Goal: Task Accomplishment & Management: Manage account settings

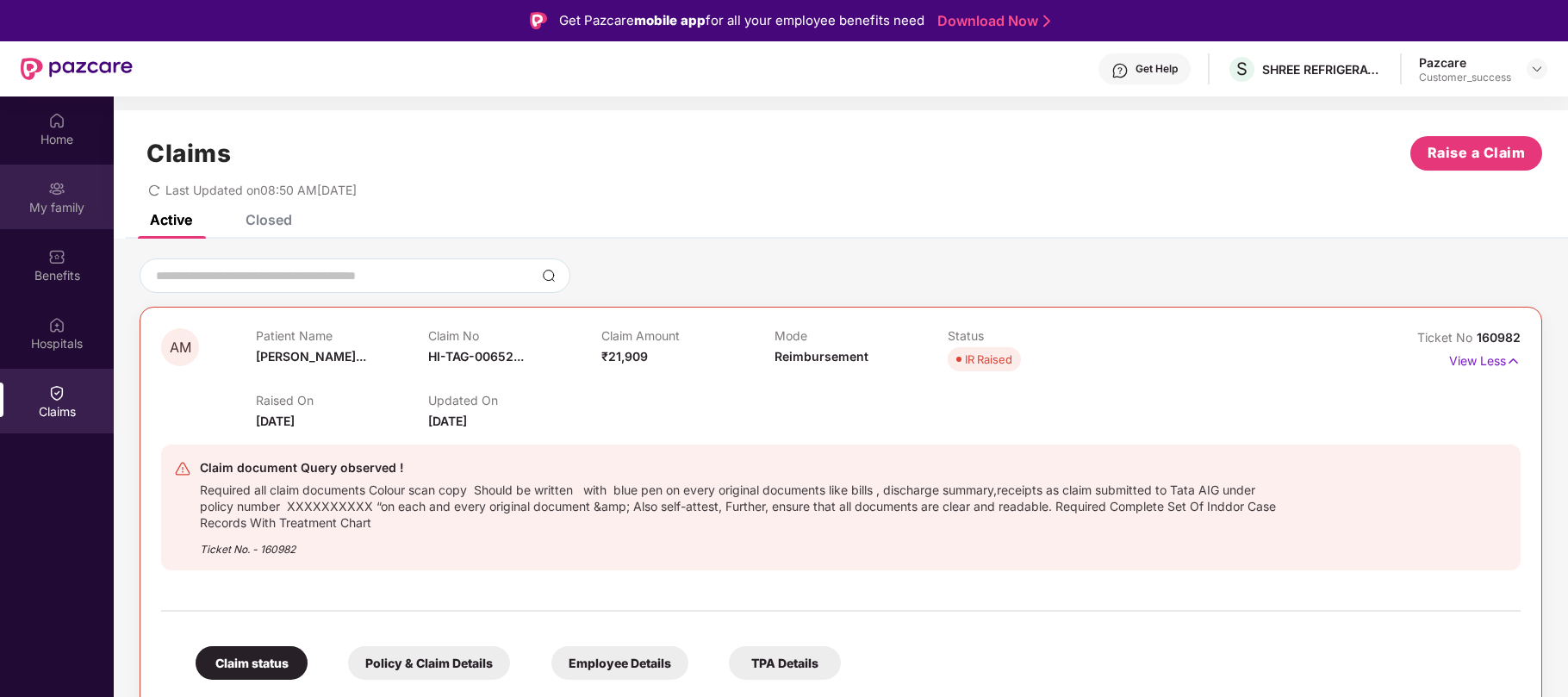
scroll to position [133, 0]
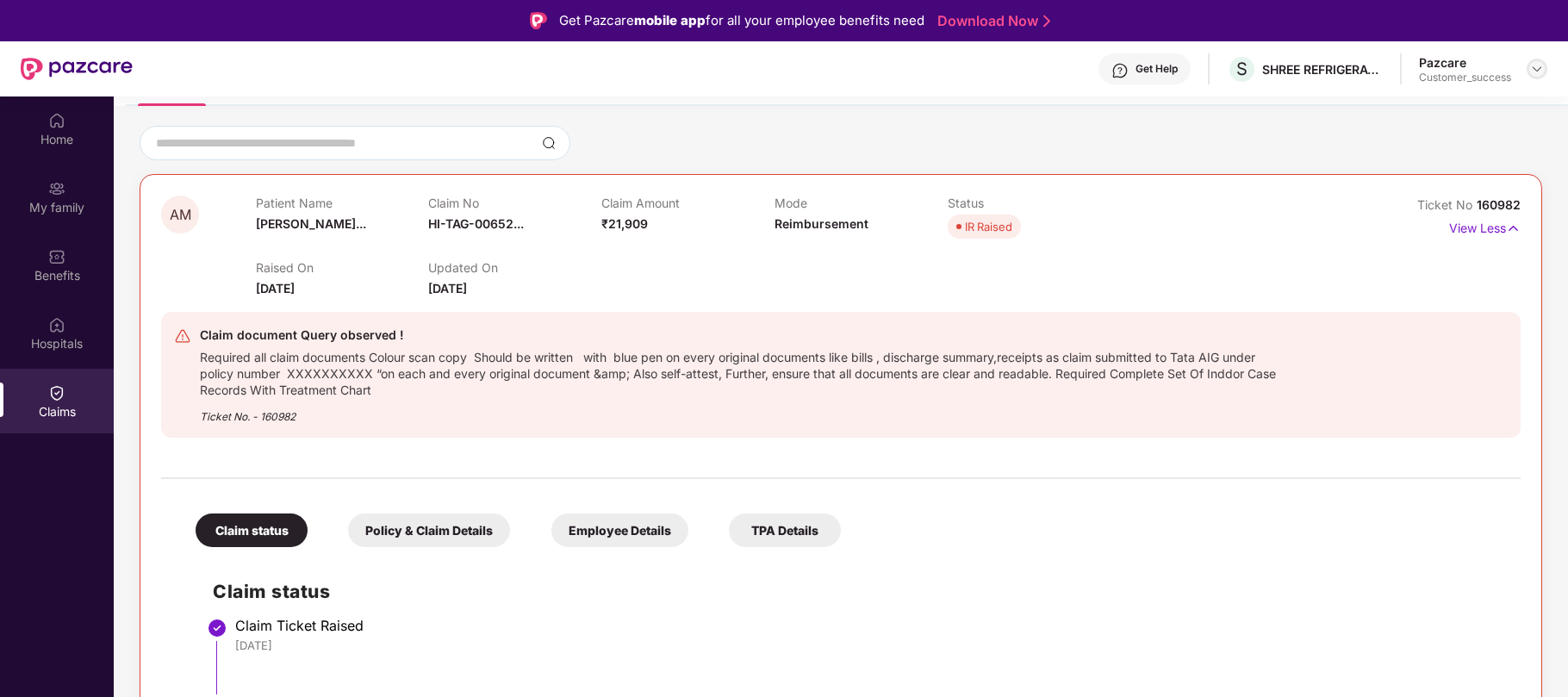
click at [1531, 70] on img at bounding box center [1536, 69] width 13 height 13
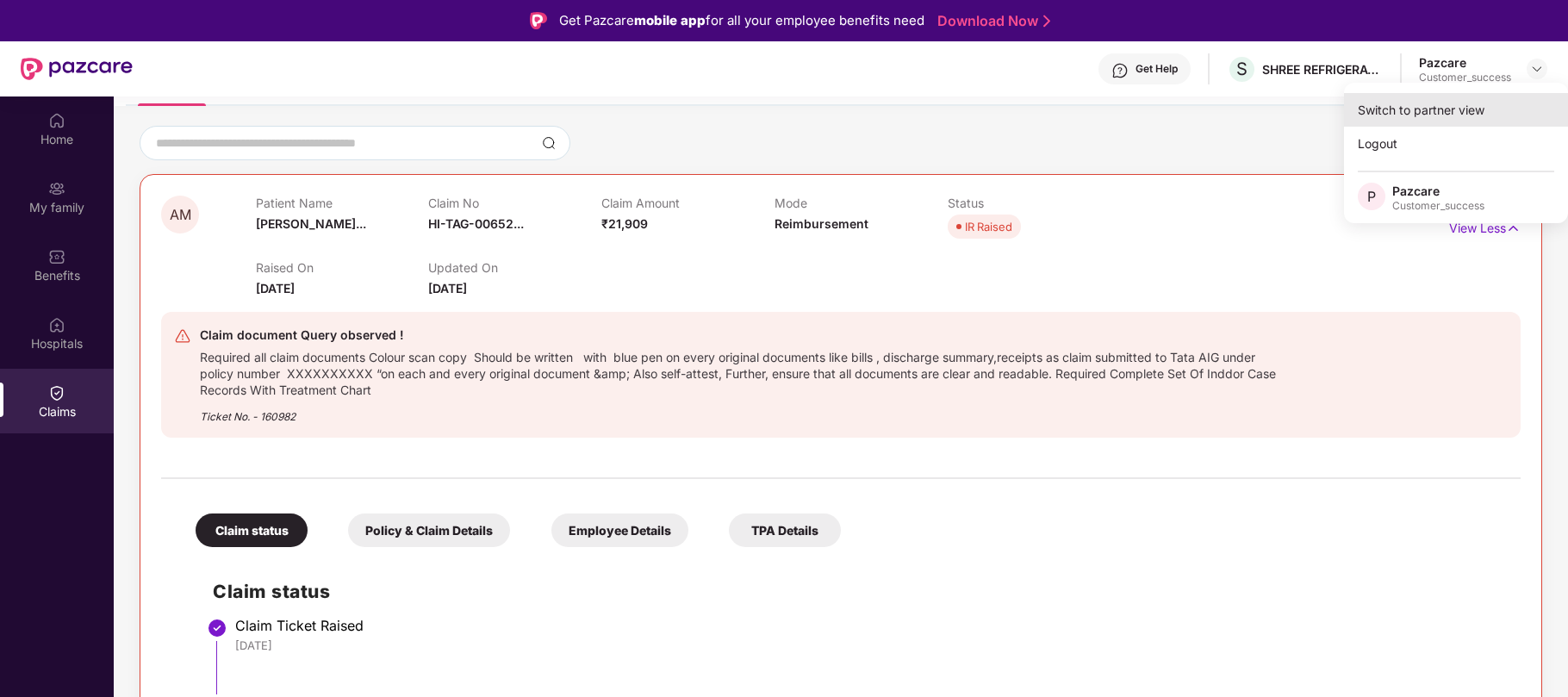
click at [1433, 109] on div "Switch to partner view" at bounding box center [1456, 110] width 224 height 34
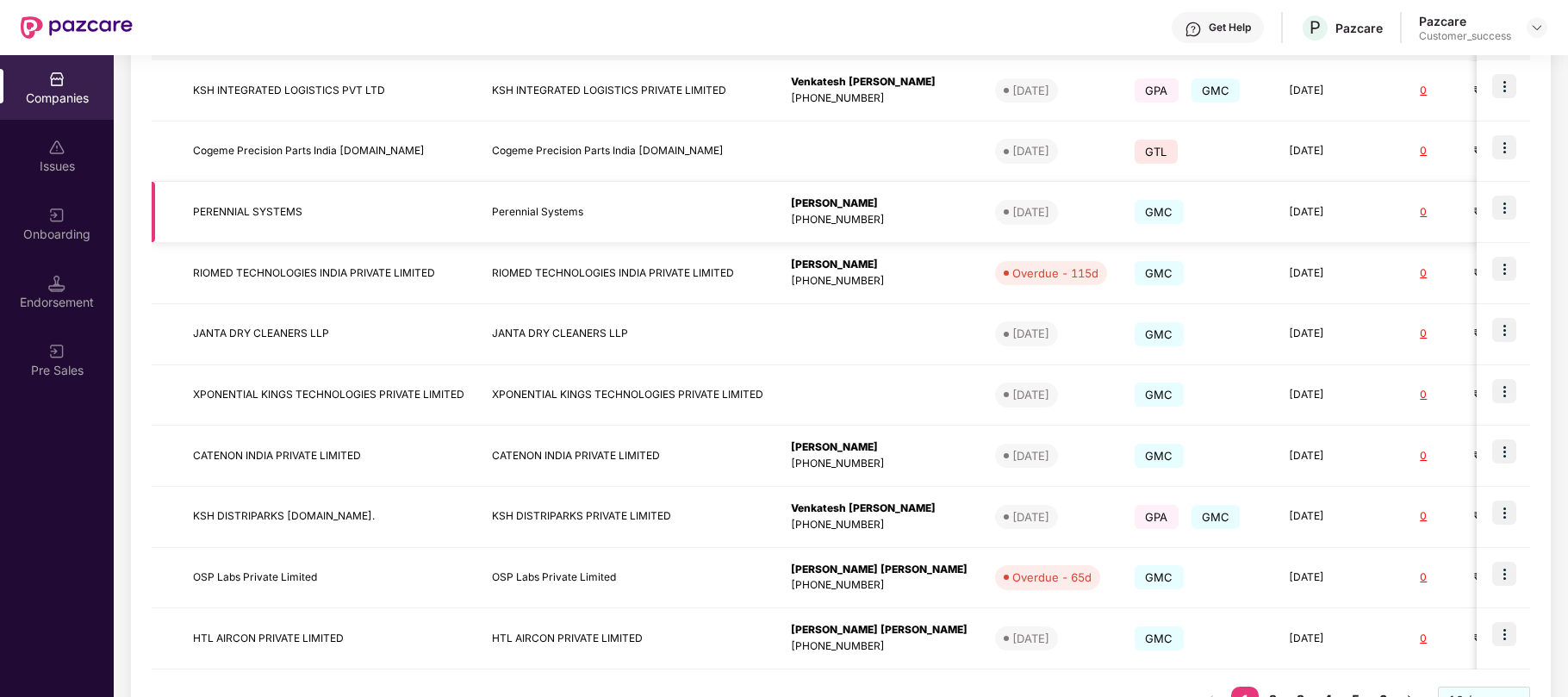
scroll to position [324, 0]
click at [43, 215] on div "Onboarding" at bounding box center [57, 224] width 114 height 64
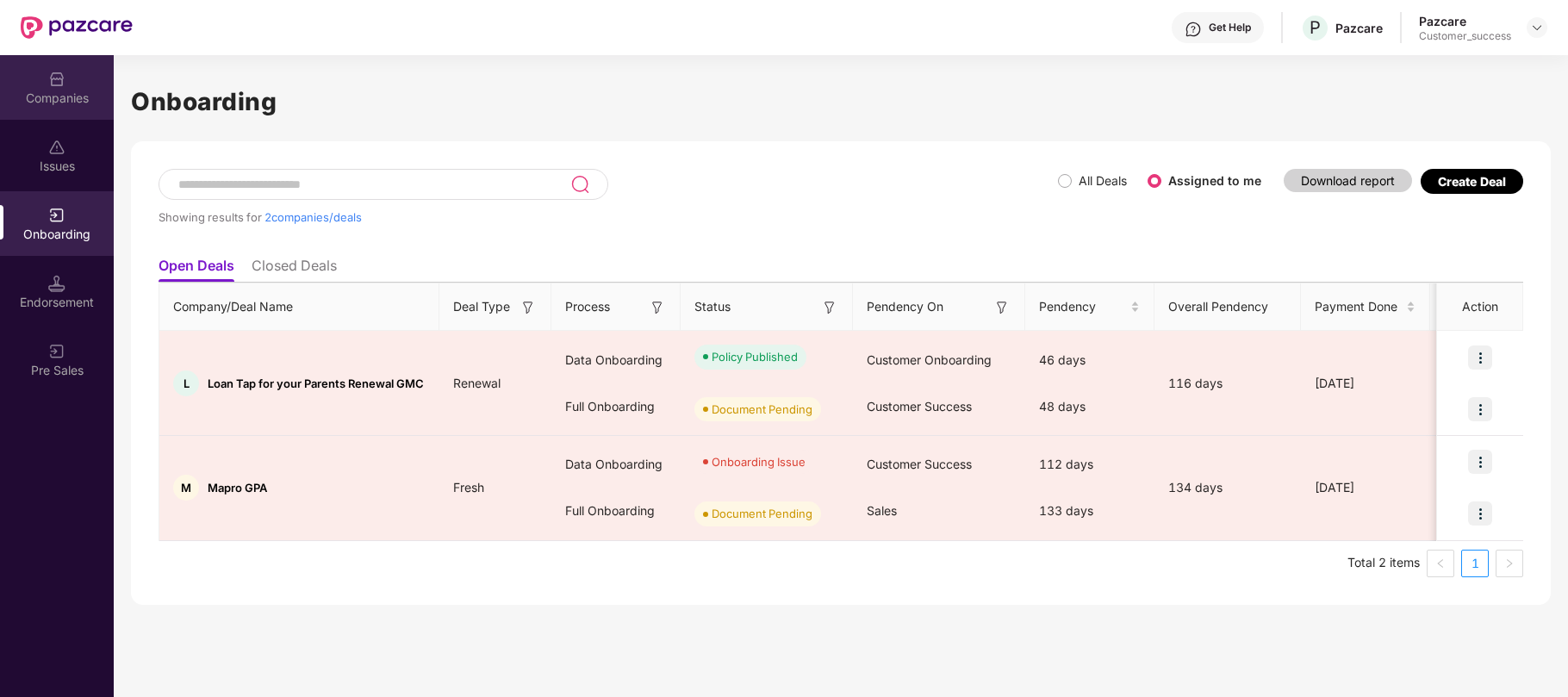
click at [83, 87] on div "Companies" at bounding box center [57, 87] width 114 height 64
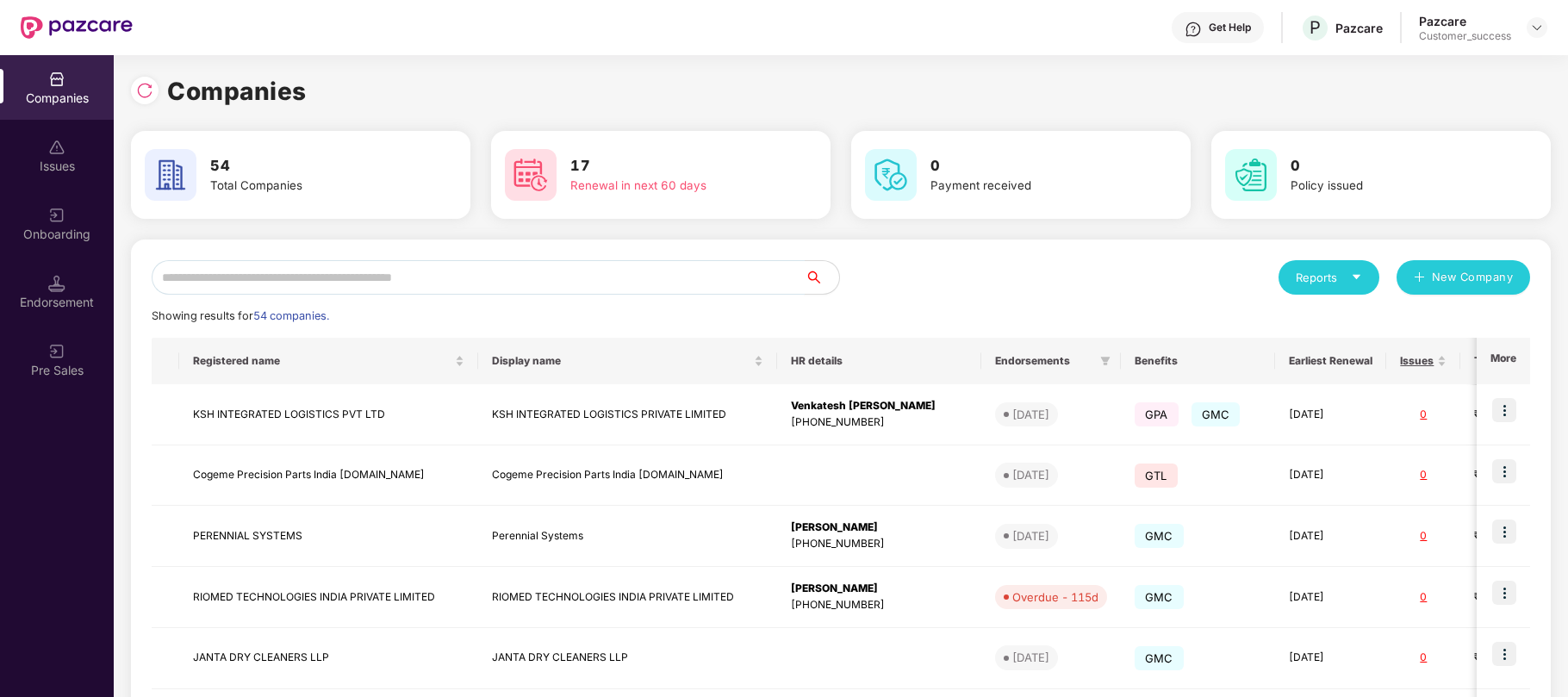
click at [408, 273] on input "text" at bounding box center [478, 277] width 653 height 35
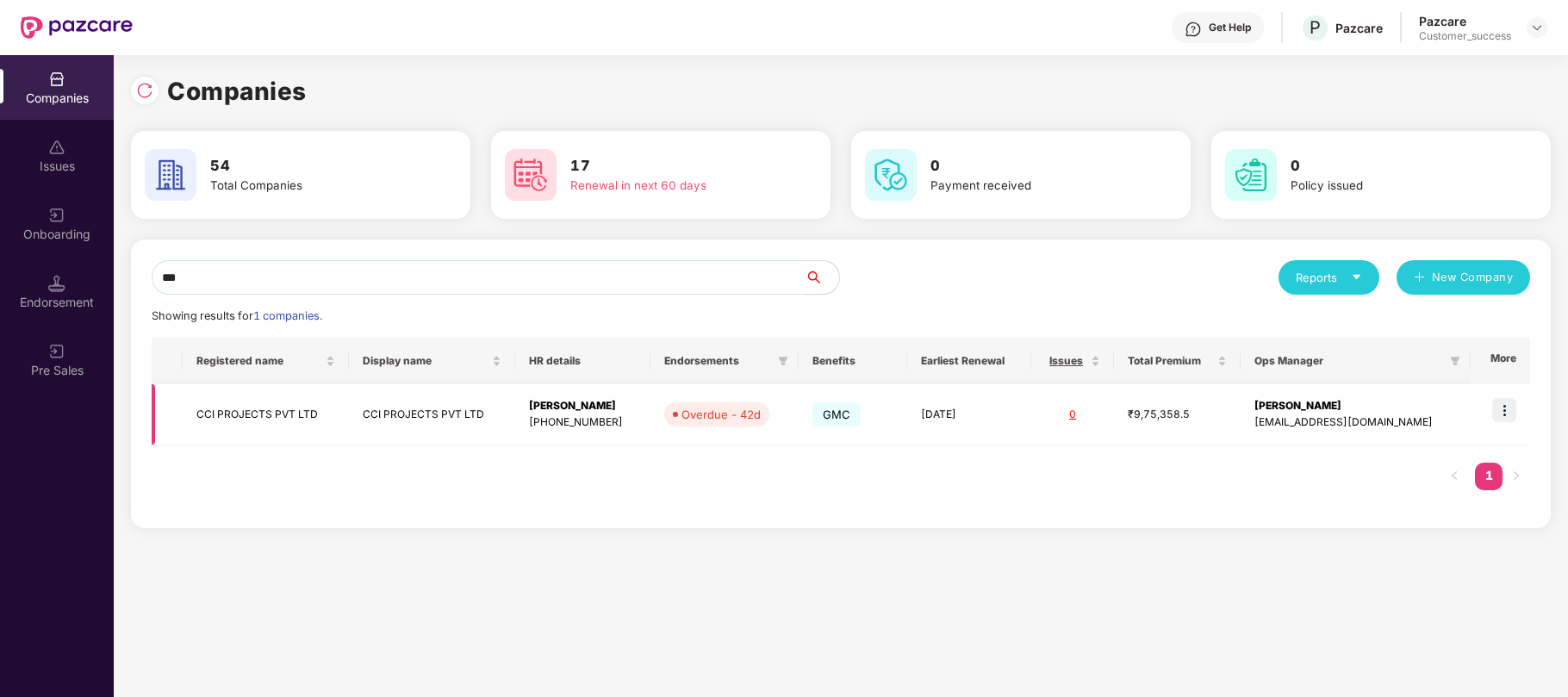
type input "***"
click at [1506, 404] on img at bounding box center [1504, 409] width 24 height 24
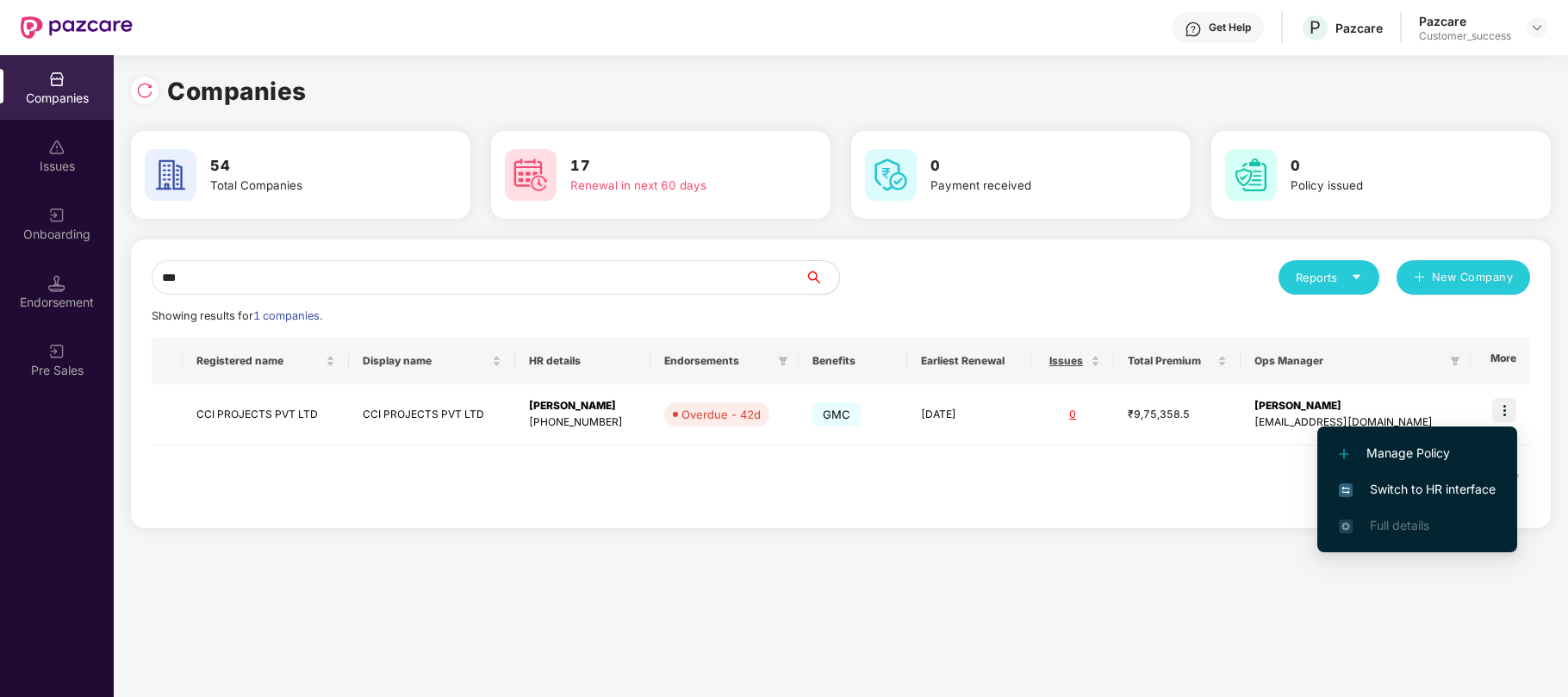
click at [1407, 496] on span "Switch to HR interface" at bounding box center [1417, 488] width 157 height 19
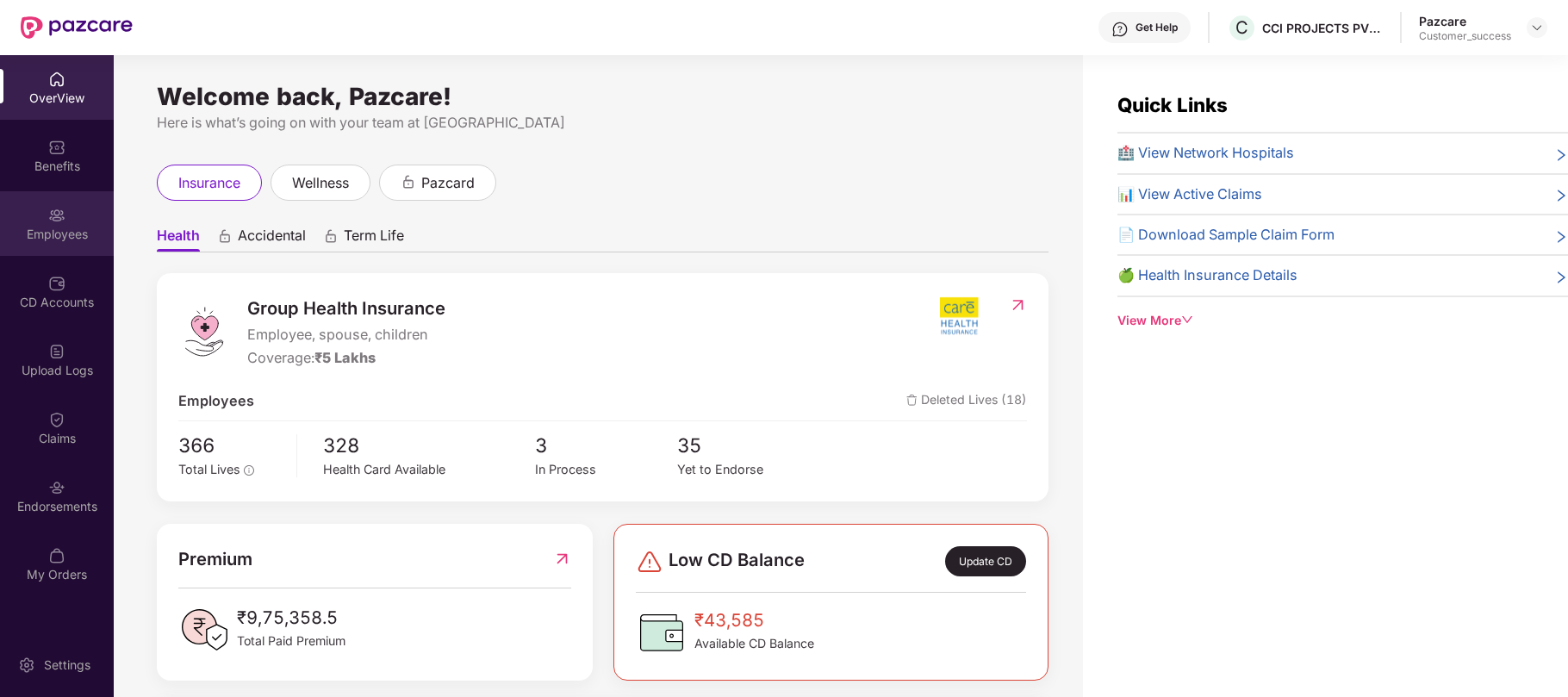
click at [72, 220] on div "Employees" at bounding box center [57, 224] width 114 height 64
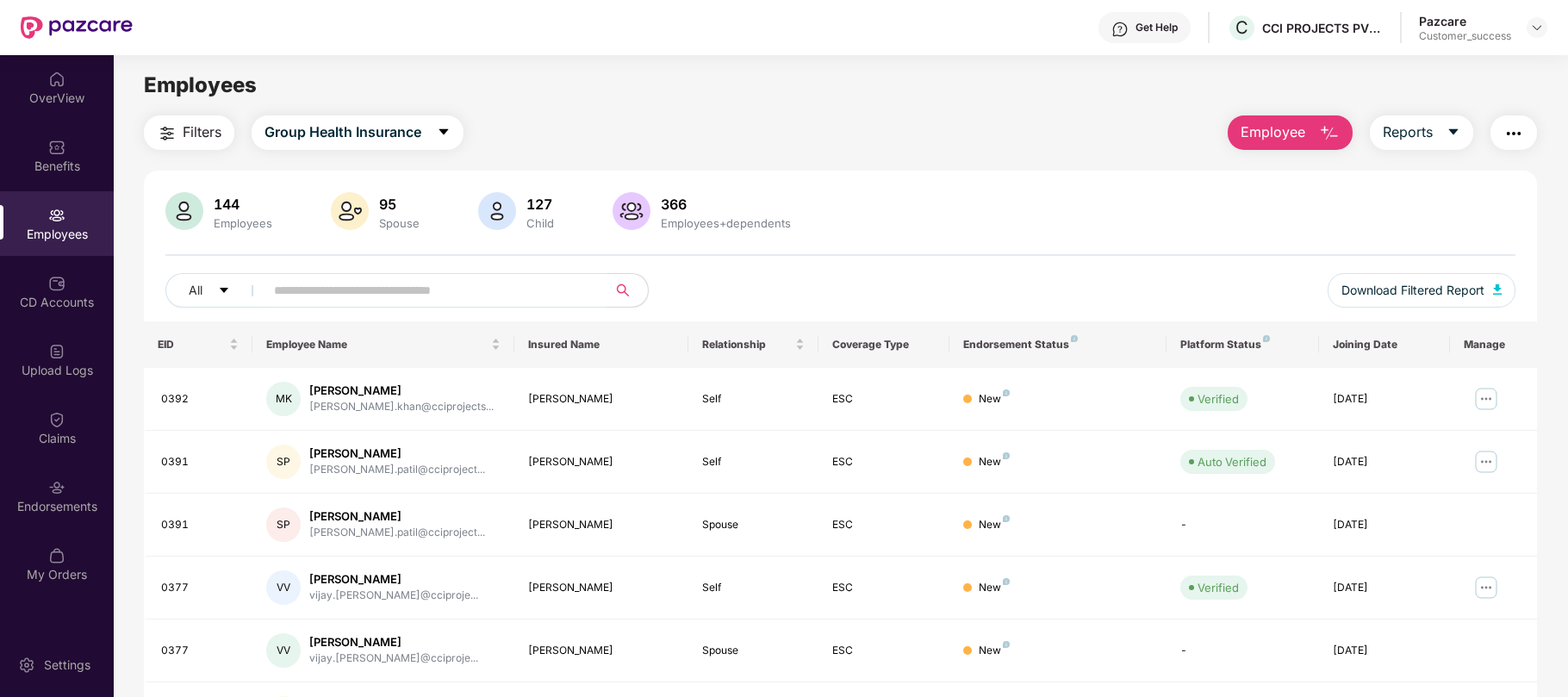
paste input "*******"
click at [386, 290] on input "text" at bounding box center [428, 290] width 309 height 26
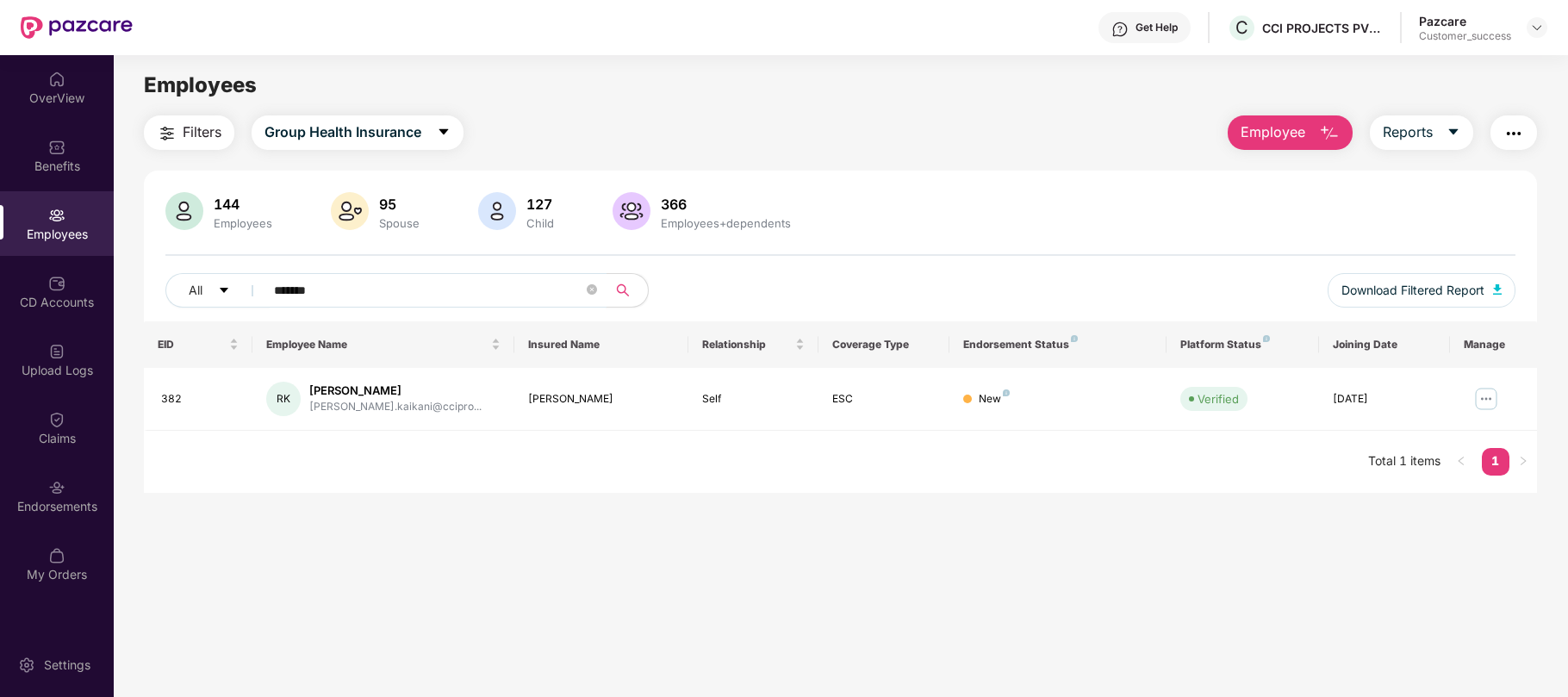
type input "*******"
click at [780, 467] on div "EID Employee Name Insured Name Relationship Coverage Type Endorsement Status Pl…" at bounding box center [840, 406] width 1393 height 171
click at [66, 488] on div "Endorsements" at bounding box center [57, 496] width 114 height 64
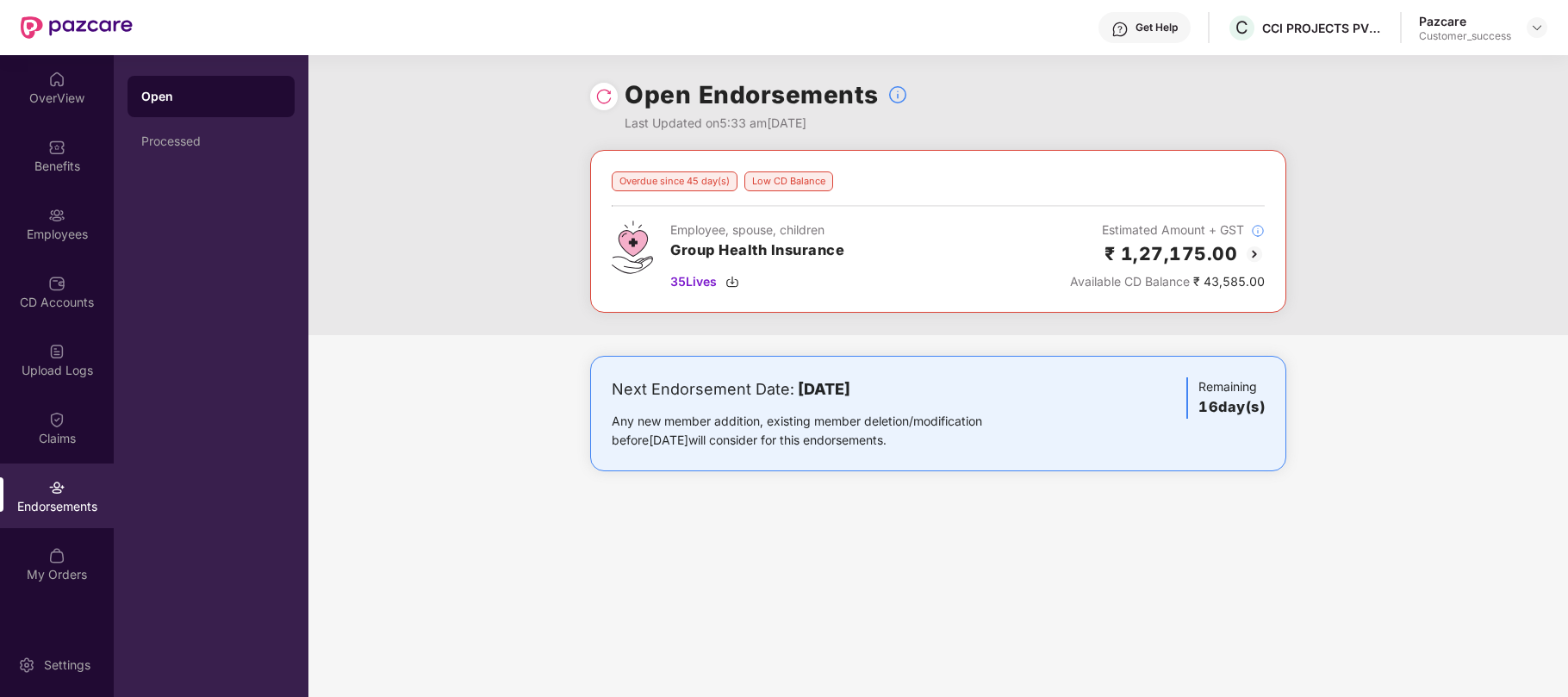
click at [1252, 256] on img at bounding box center [1254, 254] width 21 height 20
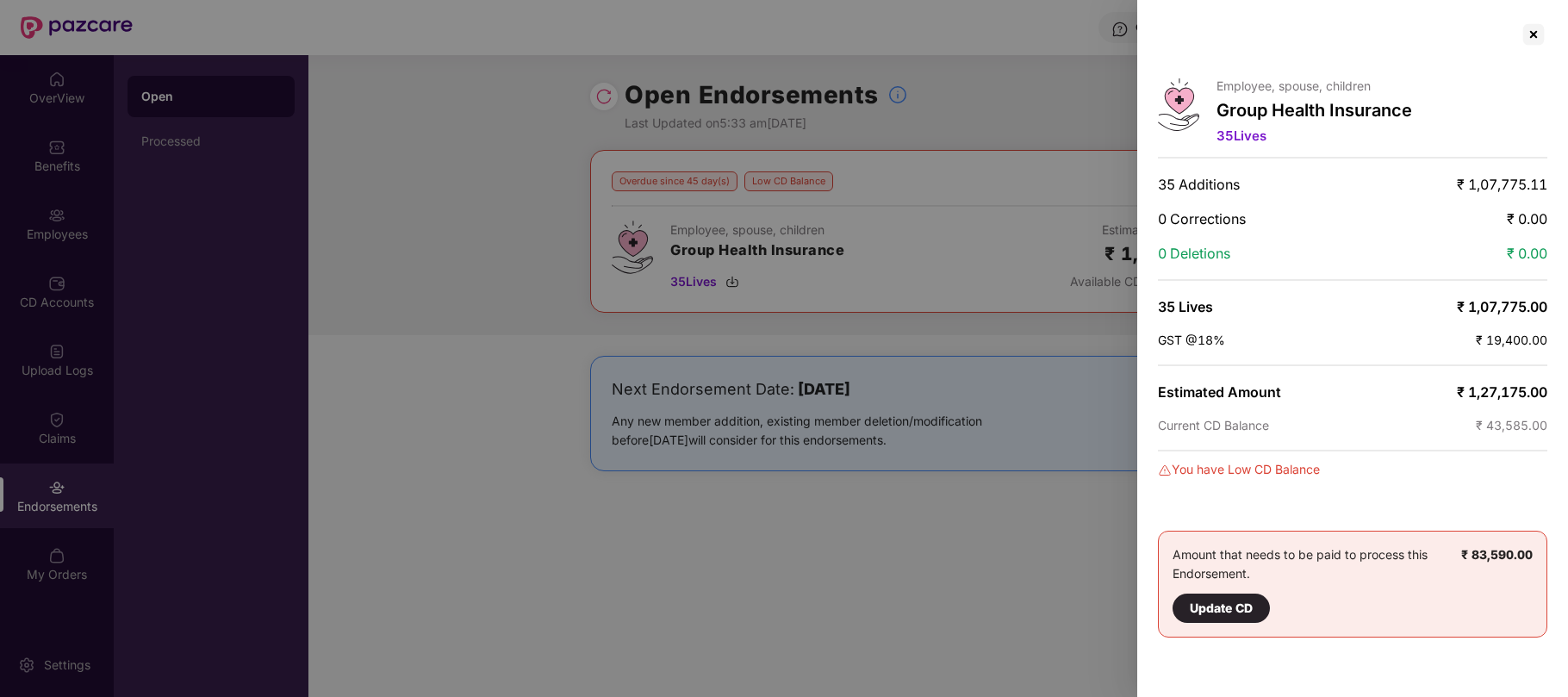
click at [1023, 480] on div at bounding box center [784, 348] width 1568 height 697
click at [1538, 33] on div at bounding box center [1533, 34] width 28 height 28
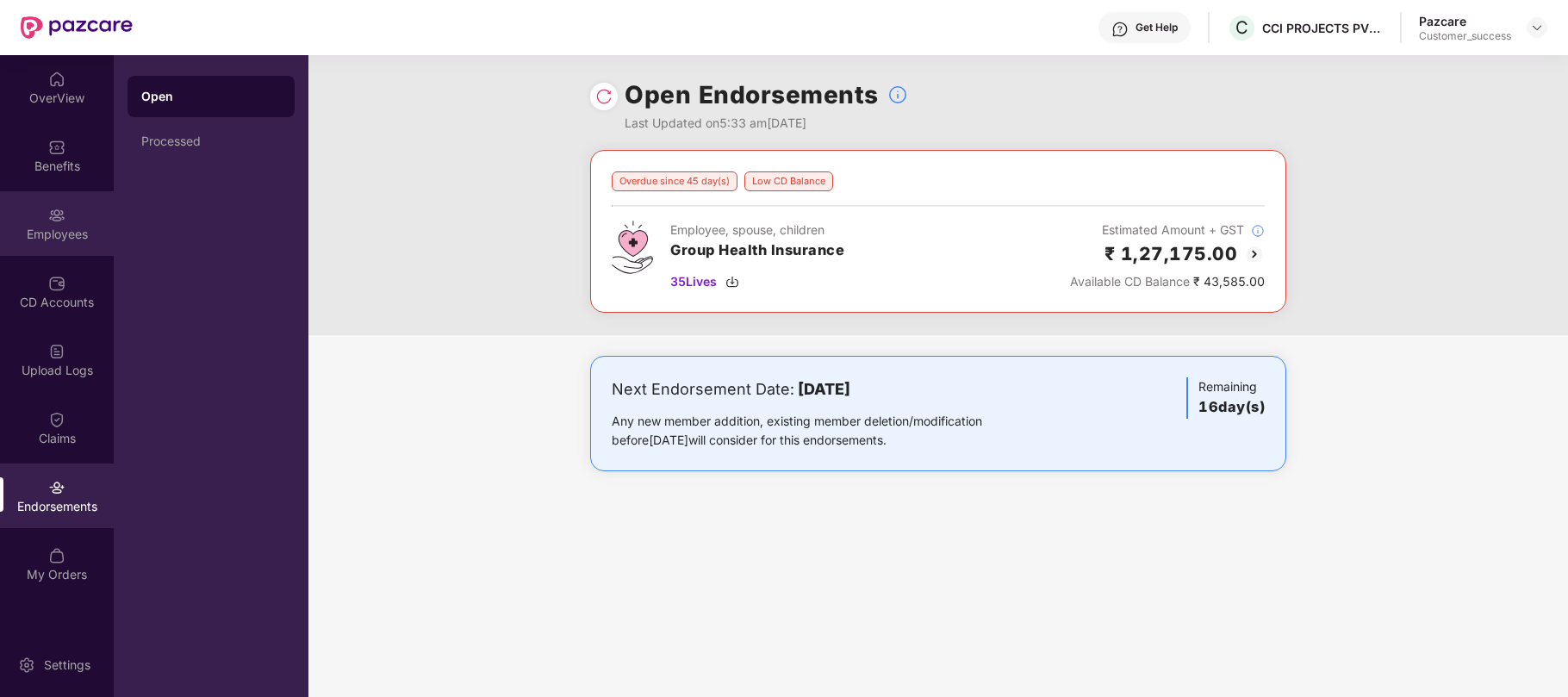
click at [50, 231] on div "Employees" at bounding box center [57, 234] width 114 height 17
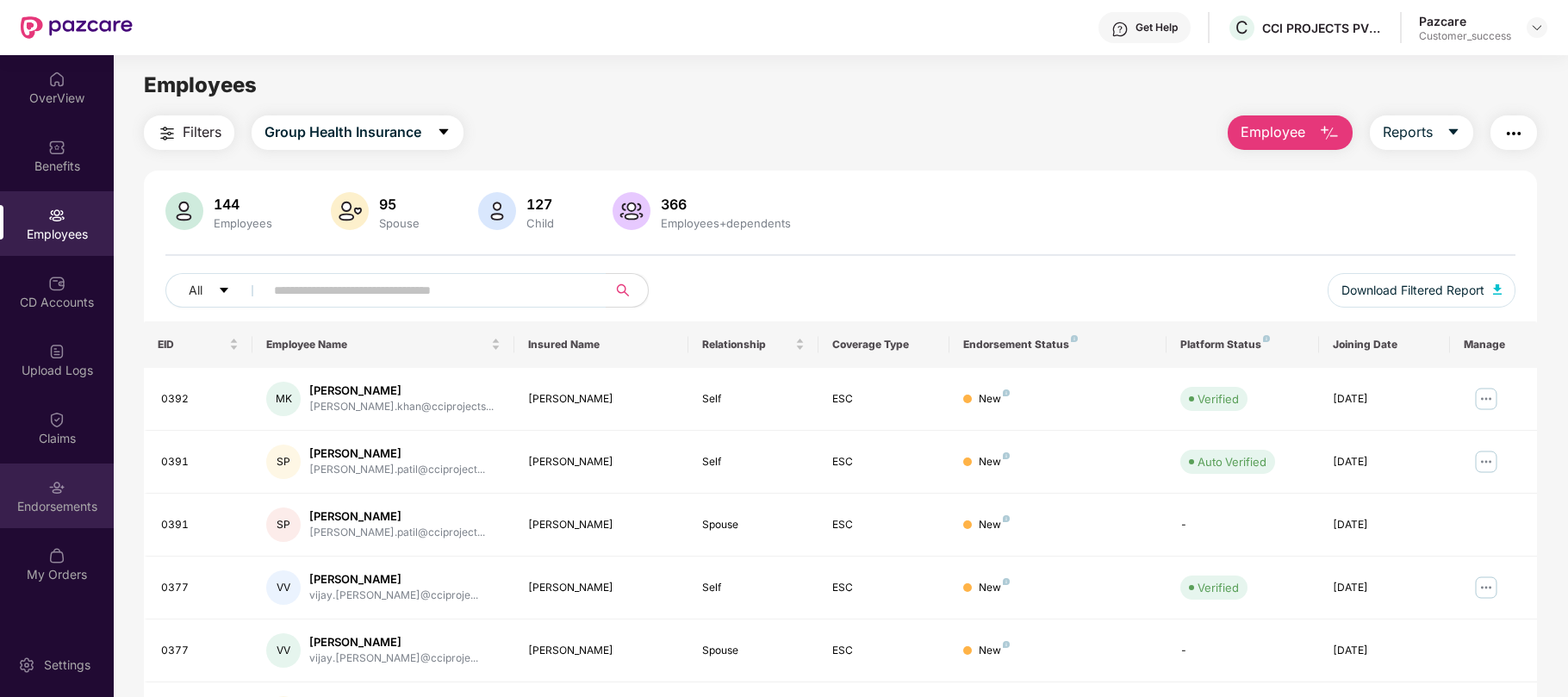
click at [49, 507] on div "Endorsements" at bounding box center [57, 506] width 114 height 17
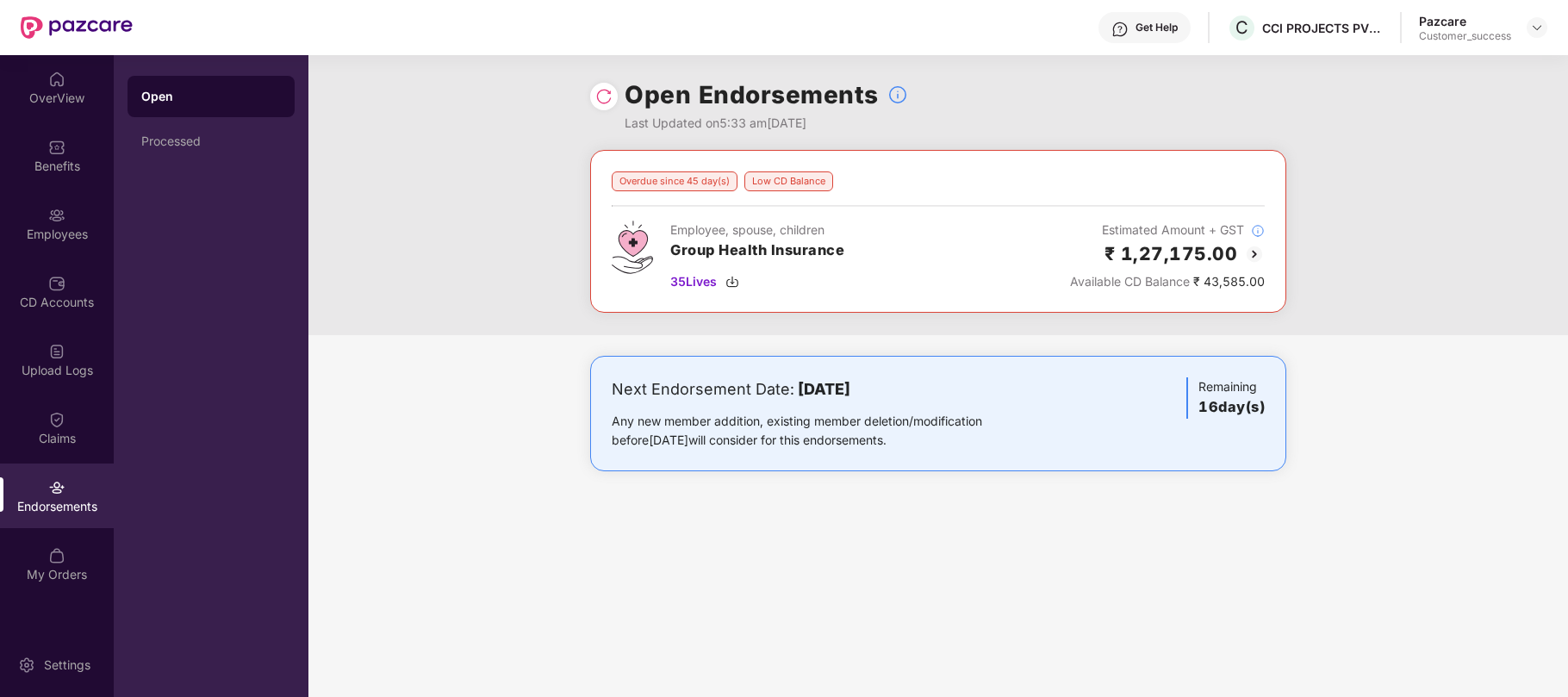
click at [493, 408] on div "Next Endorsement Date: [DATE] Any new member addition, existing member deletion…" at bounding box center [938, 430] width 1260 height 150
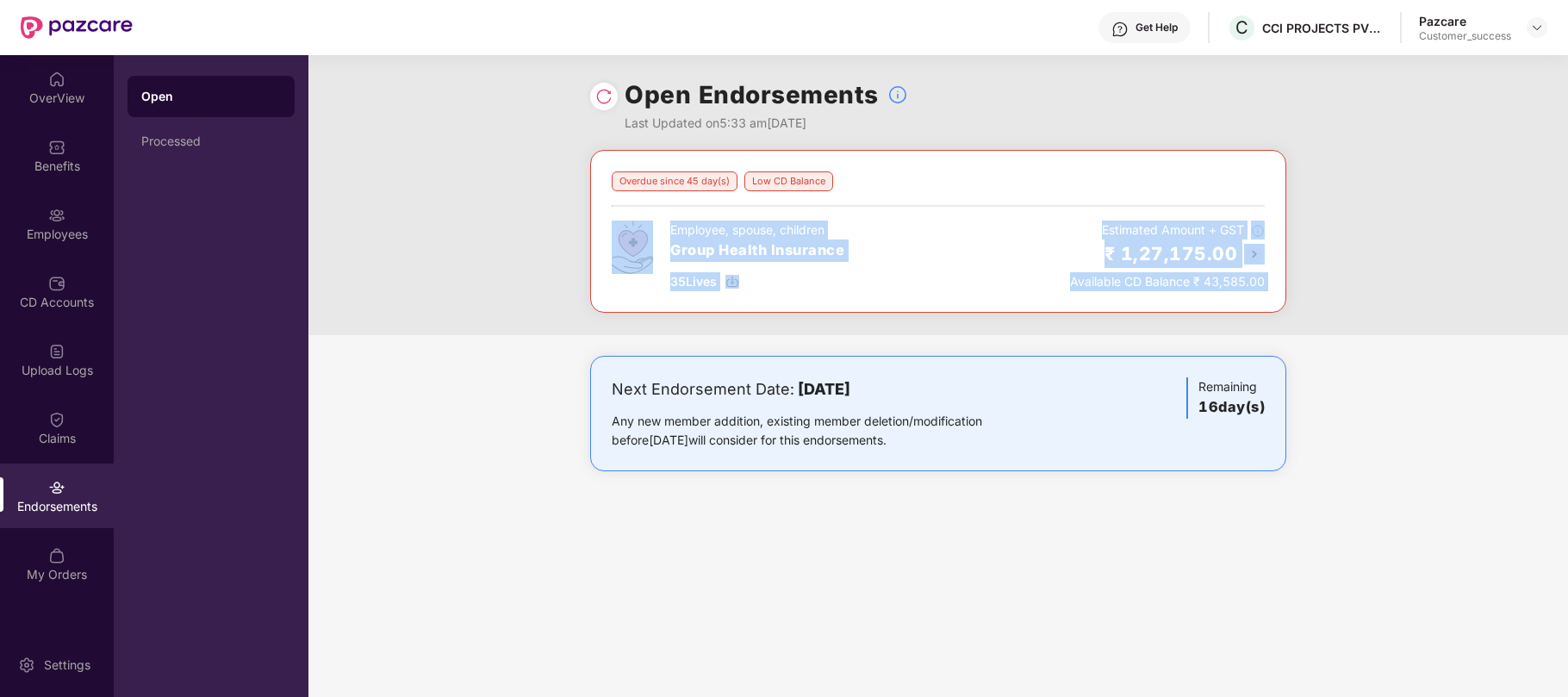
click at [308, 338] on div "Overdue since 45 day(s) Low CD Balance Employee, spouse, children Group Health …" at bounding box center [938, 327] width 1260 height 356
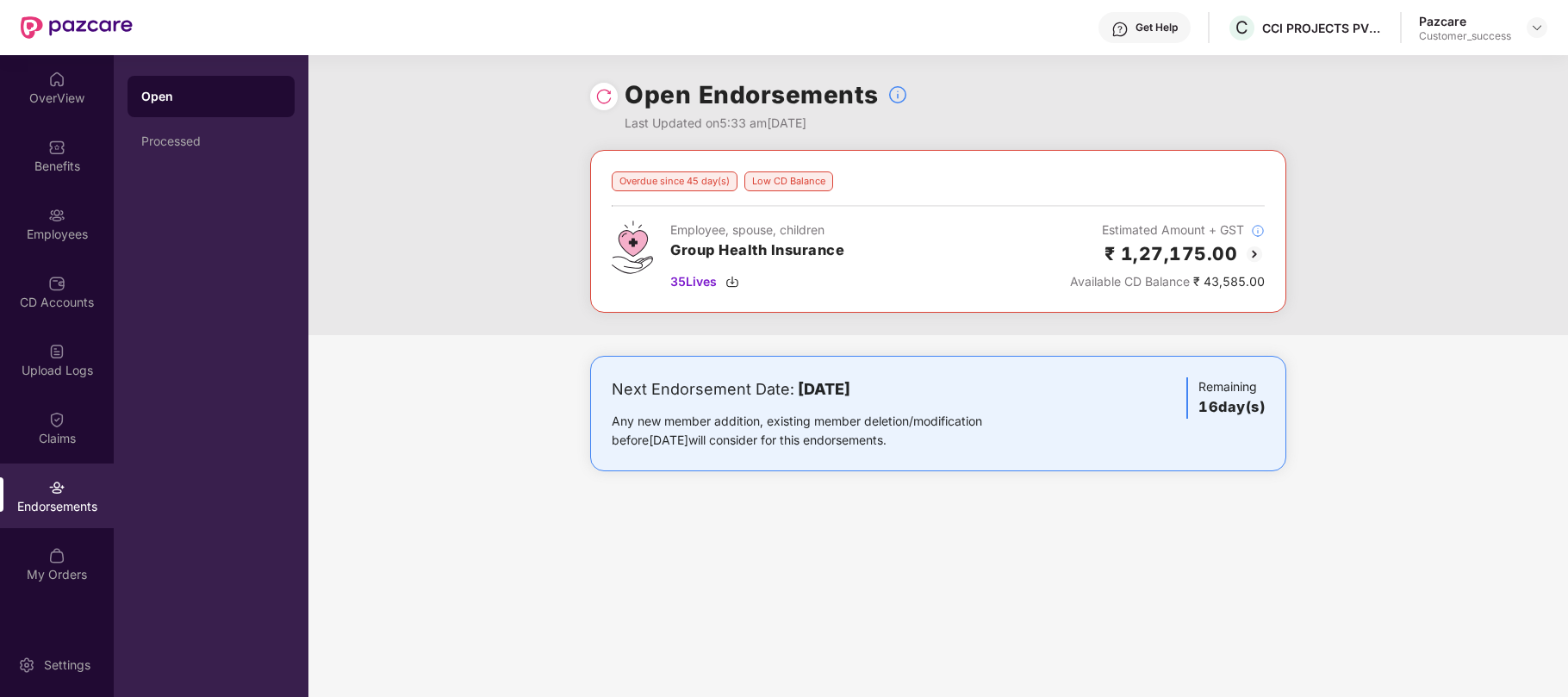
click at [252, 304] on div "Open Processed" at bounding box center [211, 376] width 194 height 642
click at [59, 235] on div "Employees" at bounding box center [57, 234] width 114 height 17
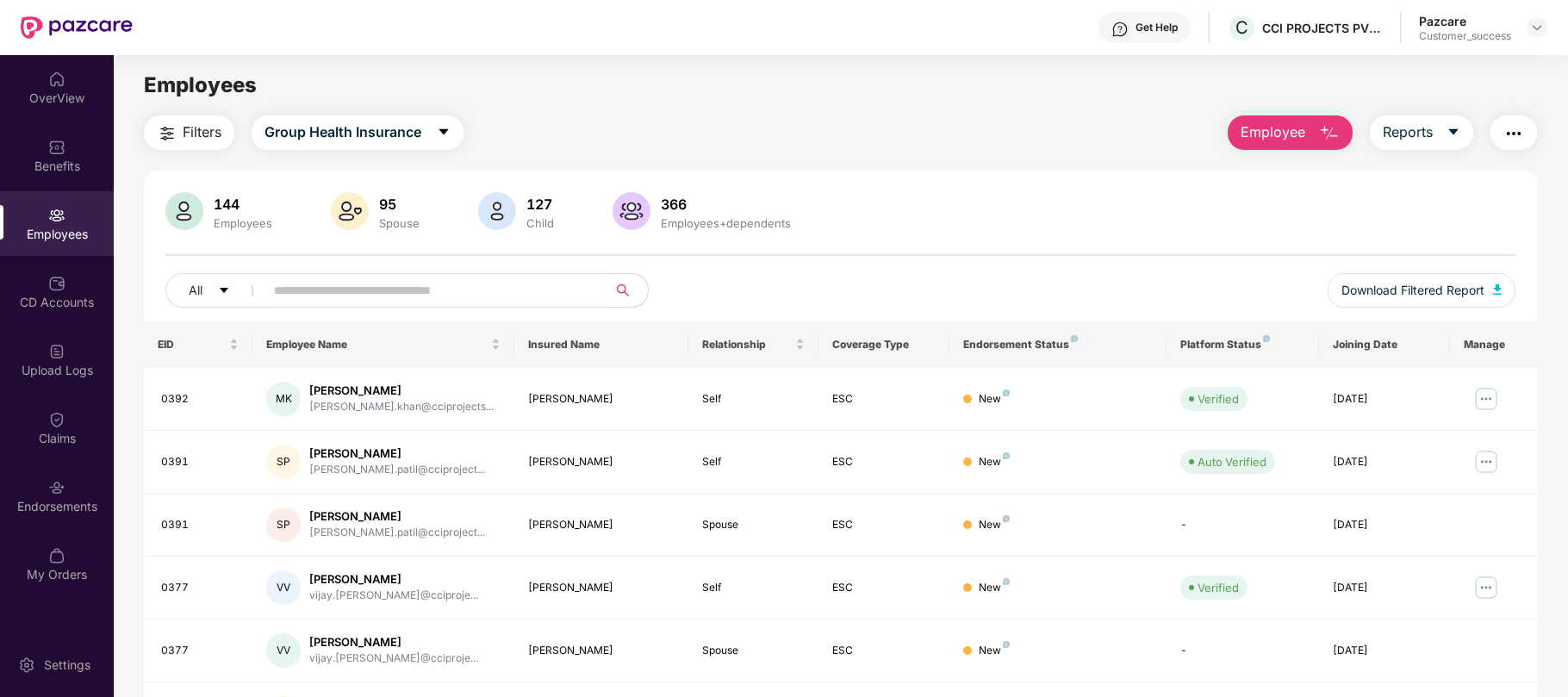
click at [490, 297] on input "text" at bounding box center [428, 290] width 309 height 26
click at [1535, 25] on img at bounding box center [1536, 27] width 13 height 13
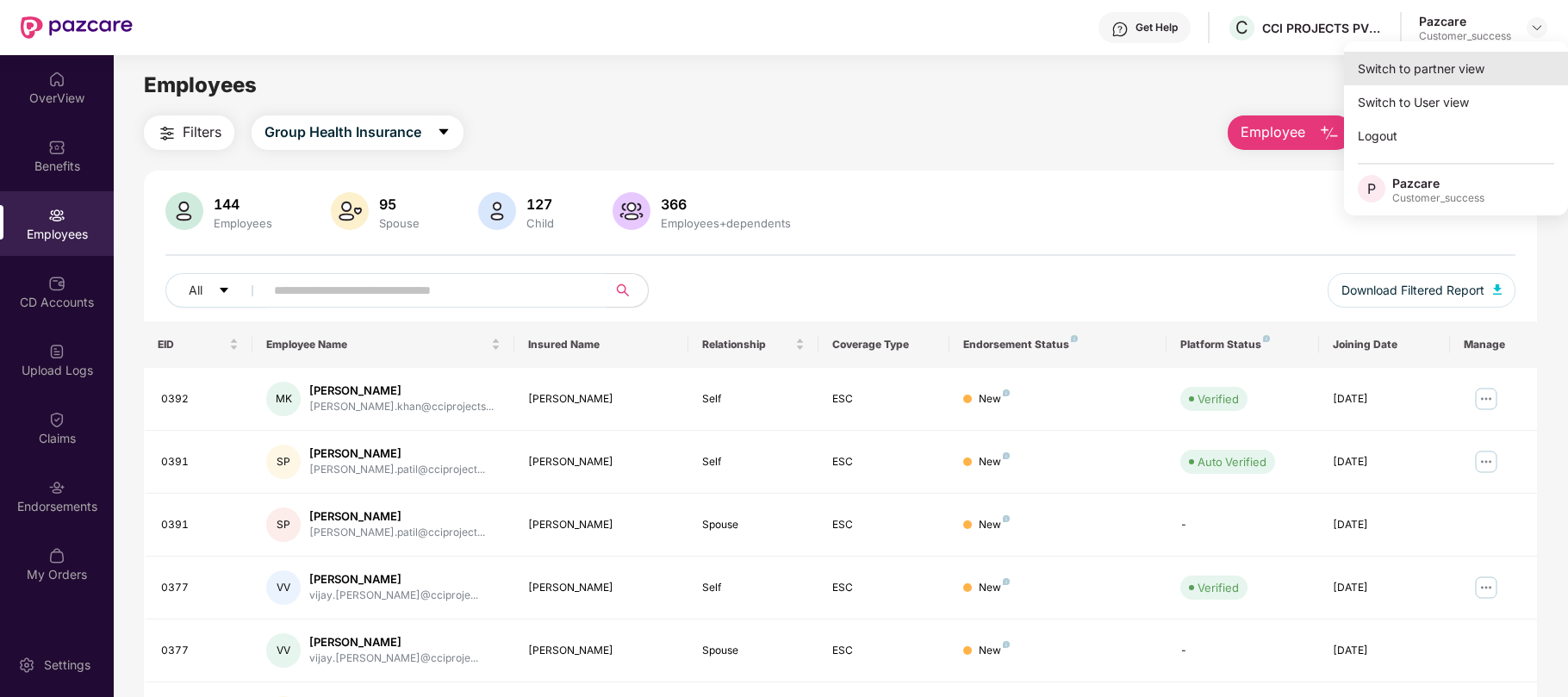
click at [1397, 81] on div "Switch to partner view" at bounding box center [1456, 69] width 224 height 34
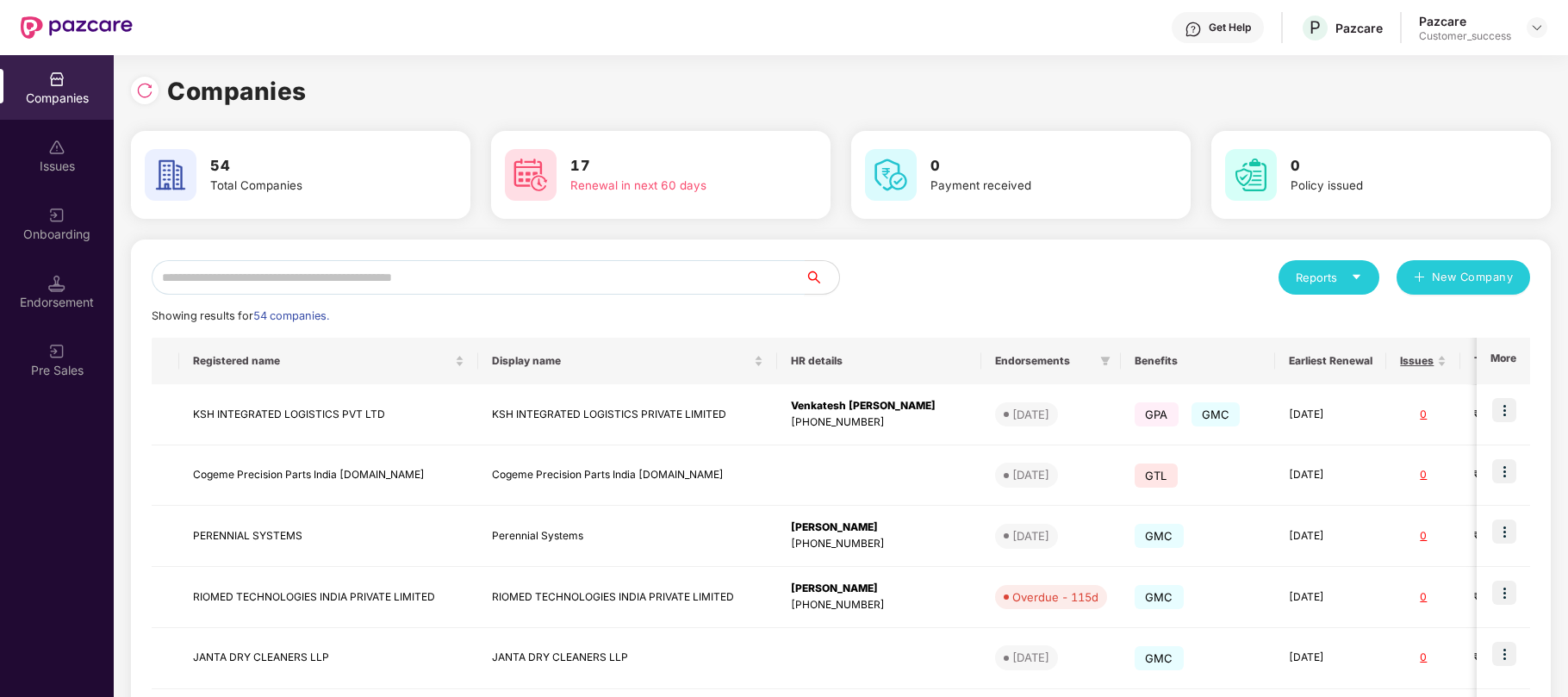
click at [619, 273] on input "text" at bounding box center [478, 277] width 653 height 35
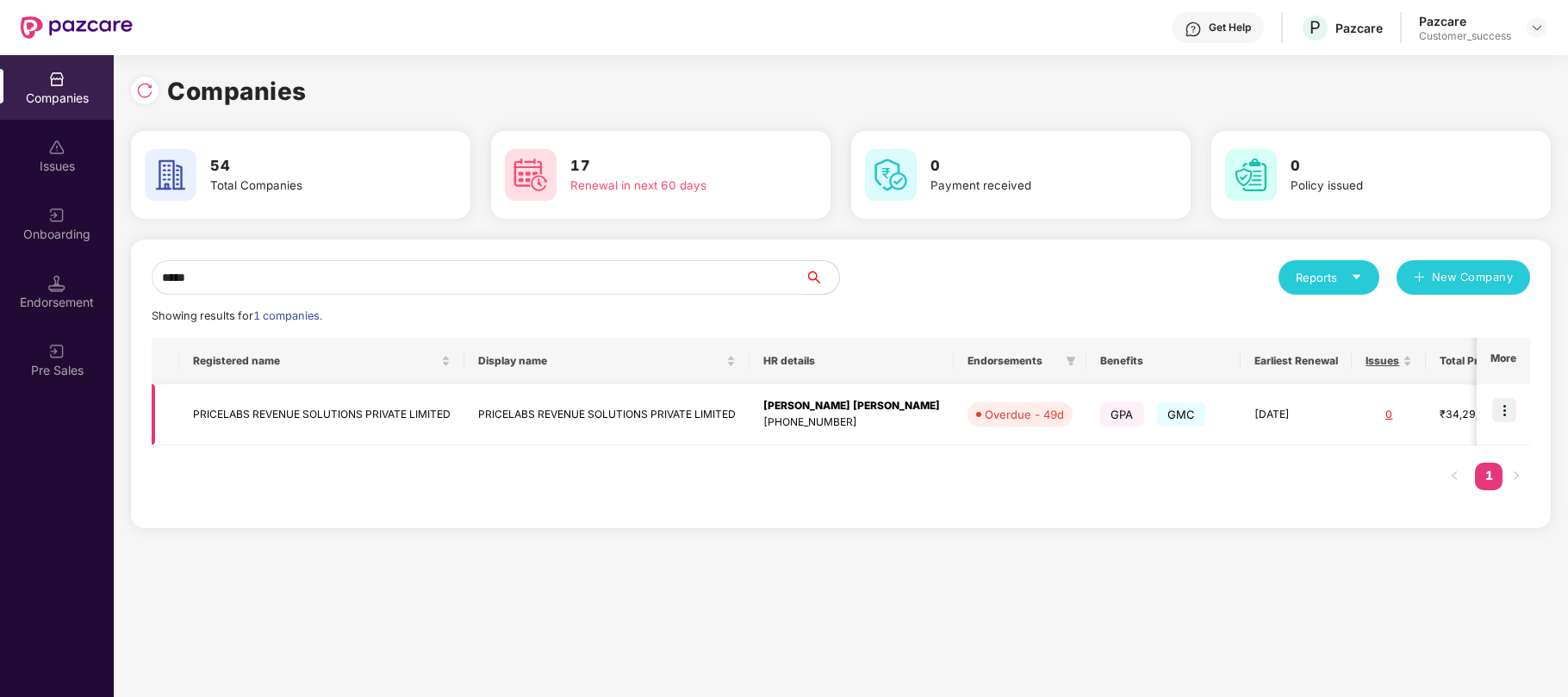
type input "*****"
click at [1507, 412] on img at bounding box center [1504, 409] width 24 height 24
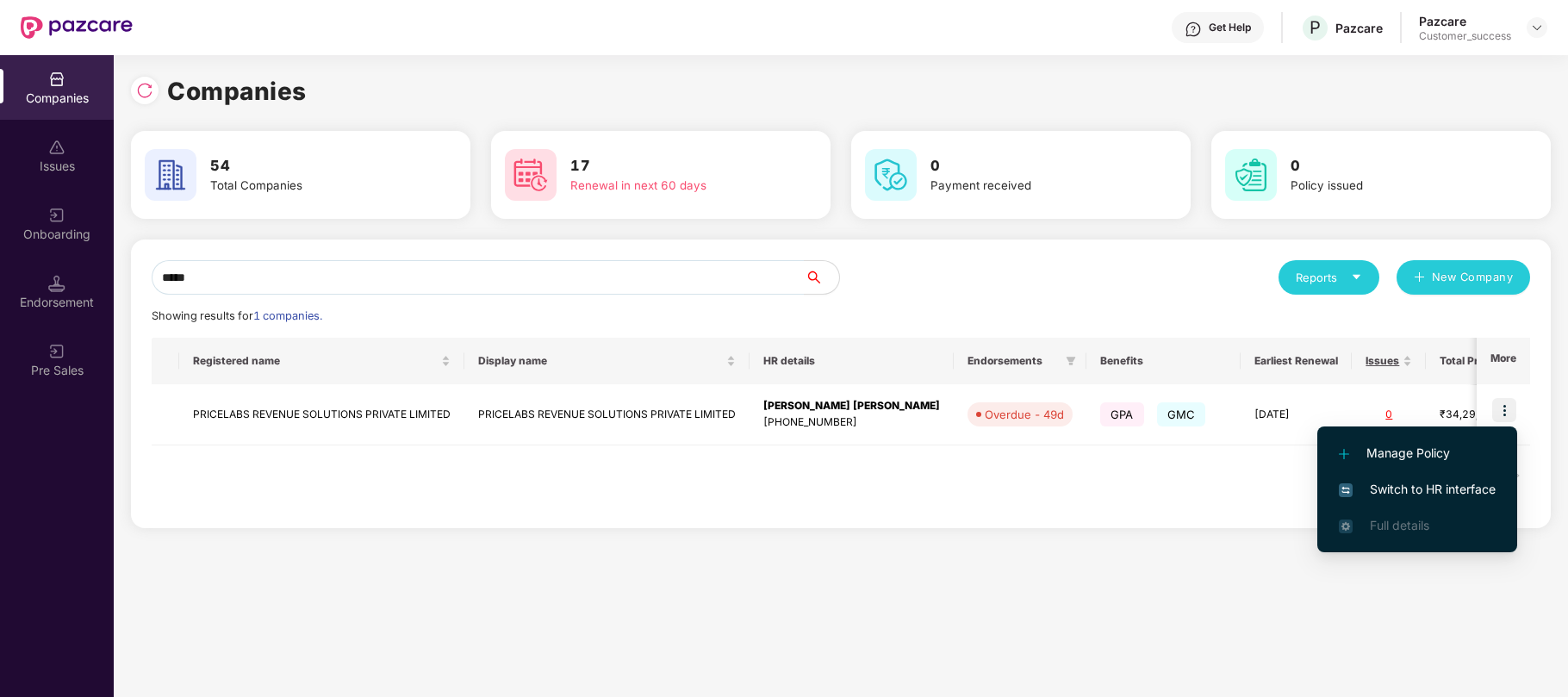
click at [1373, 482] on span "Switch to HR interface" at bounding box center [1417, 488] width 157 height 19
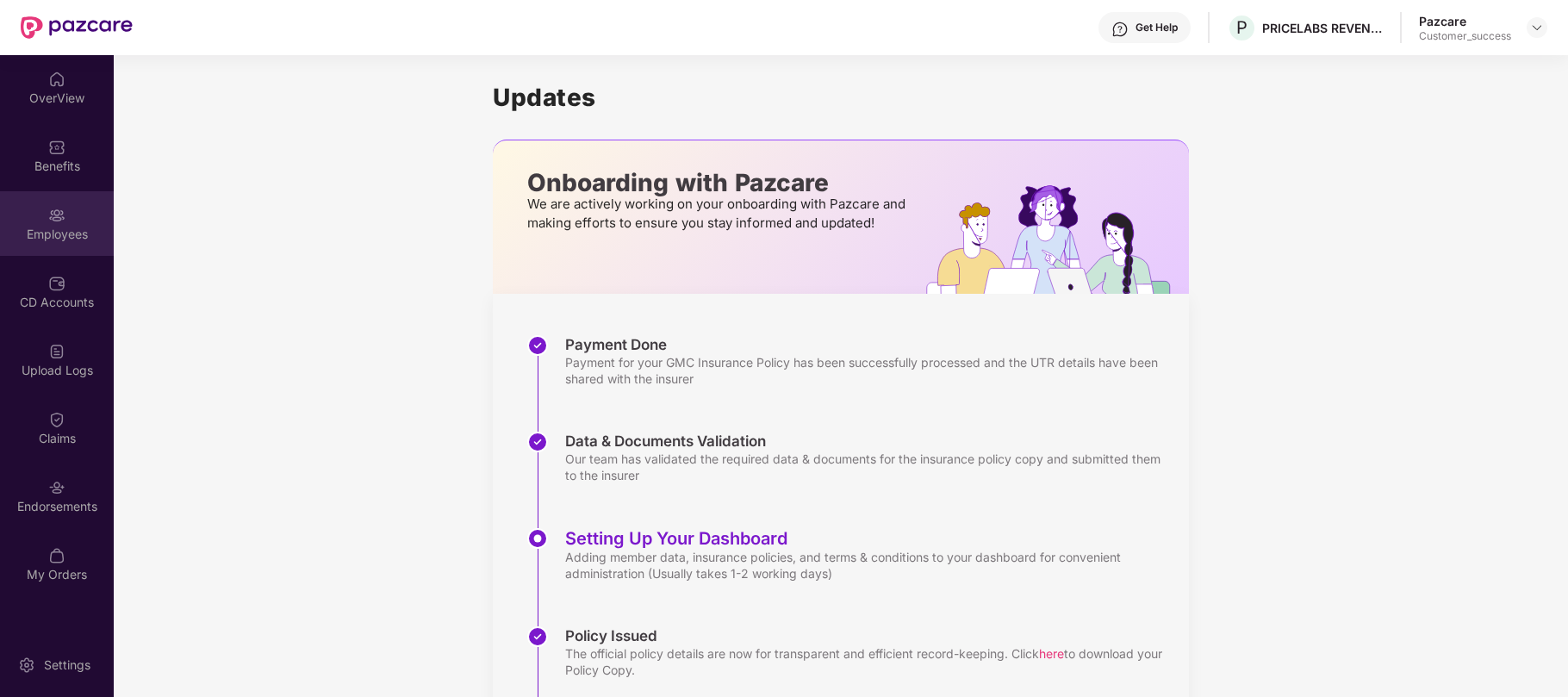
click at [46, 244] on div "Employees" at bounding box center [57, 224] width 114 height 64
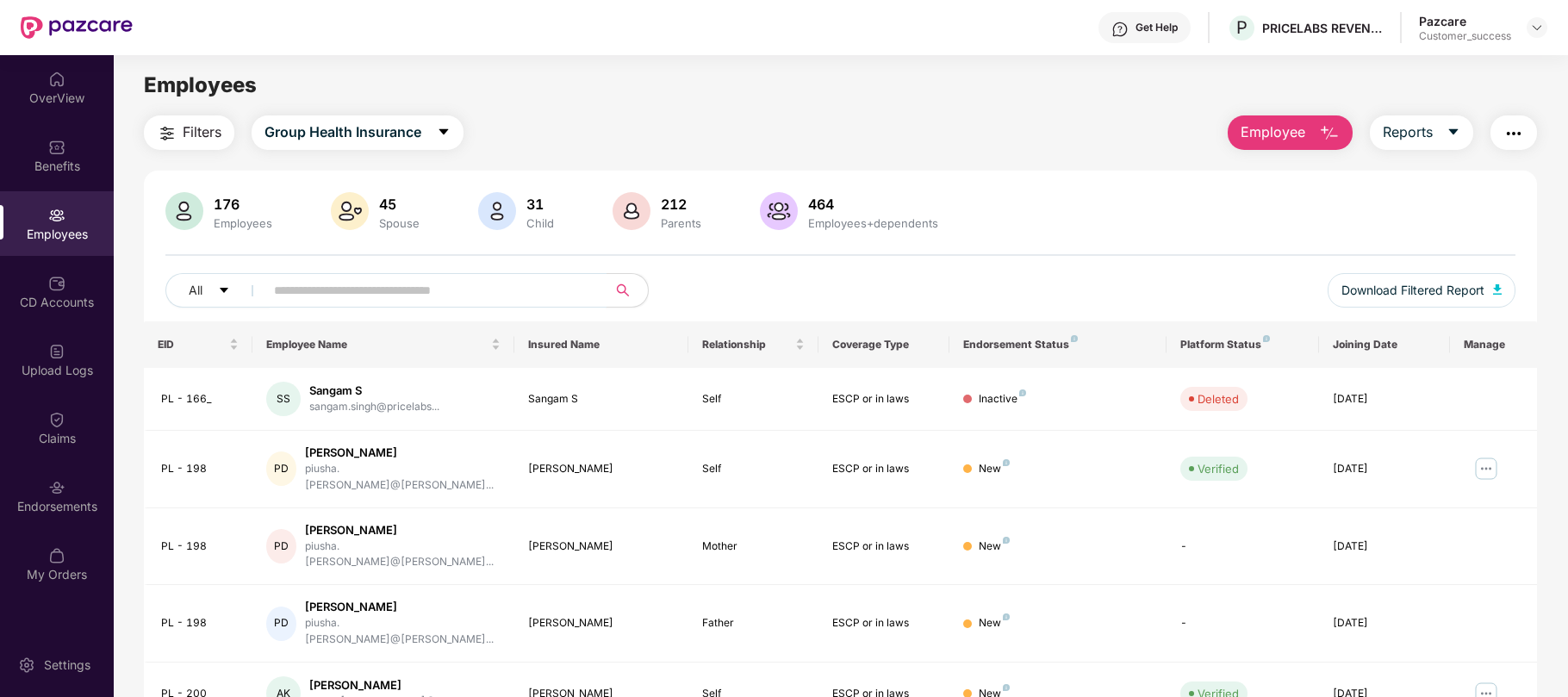
click at [364, 283] on input "text" at bounding box center [428, 290] width 309 height 26
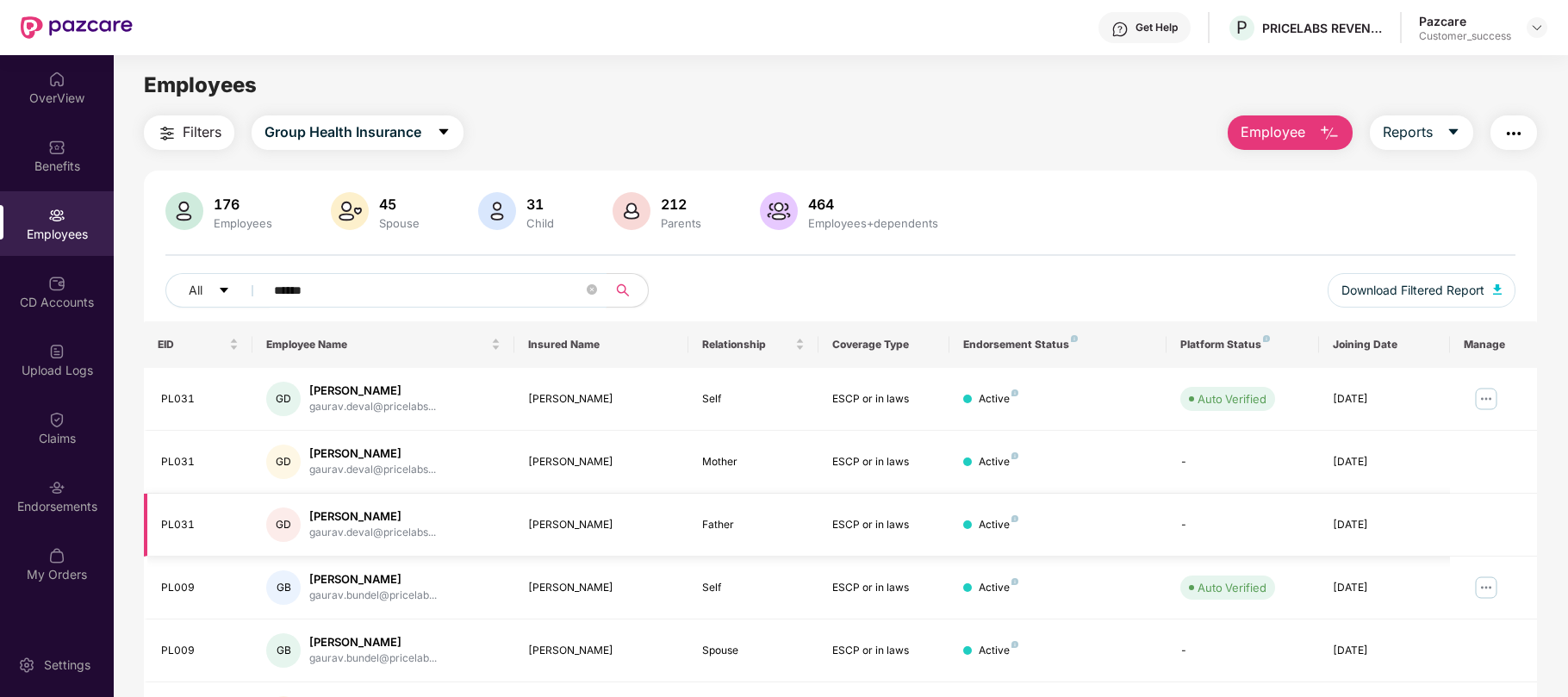
scroll to position [112, 0]
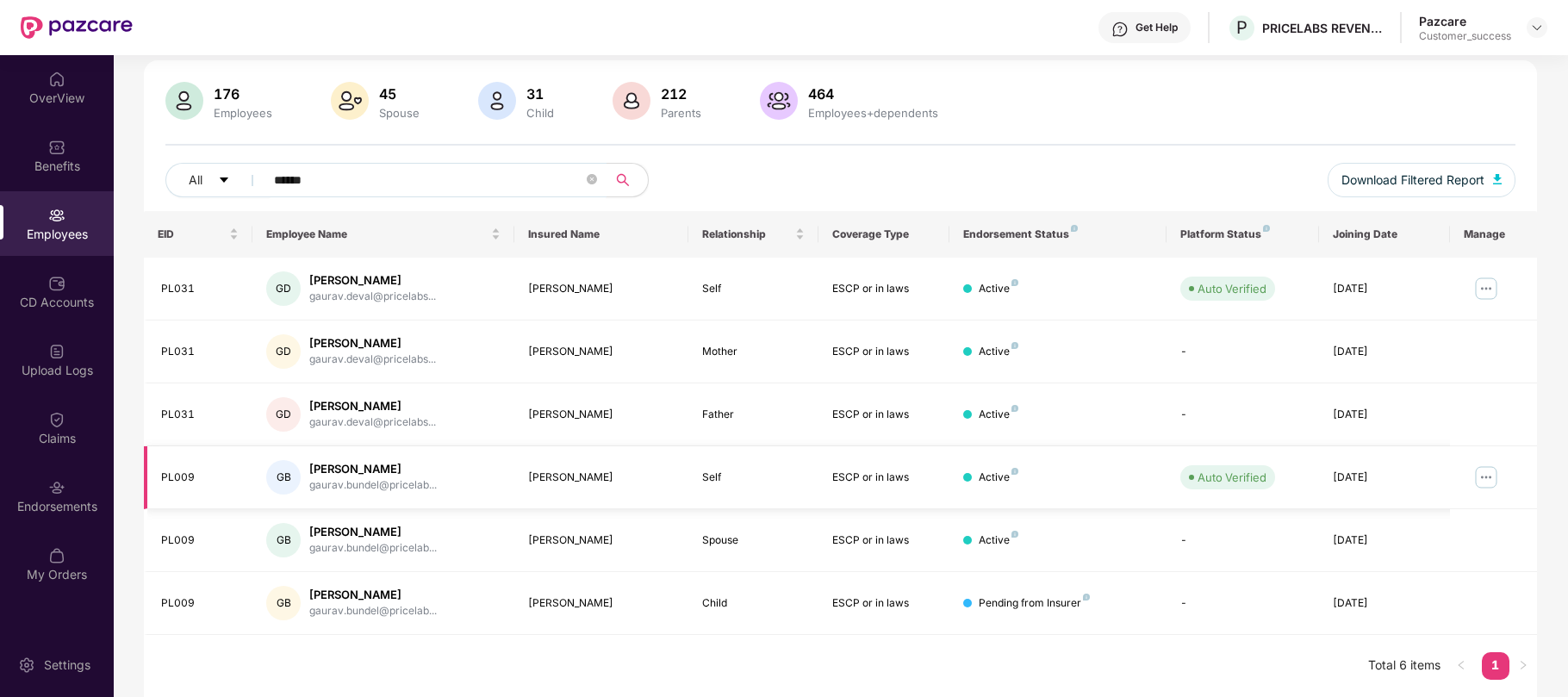
type input "******"
click at [1478, 480] on img at bounding box center [1486, 477] width 28 height 28
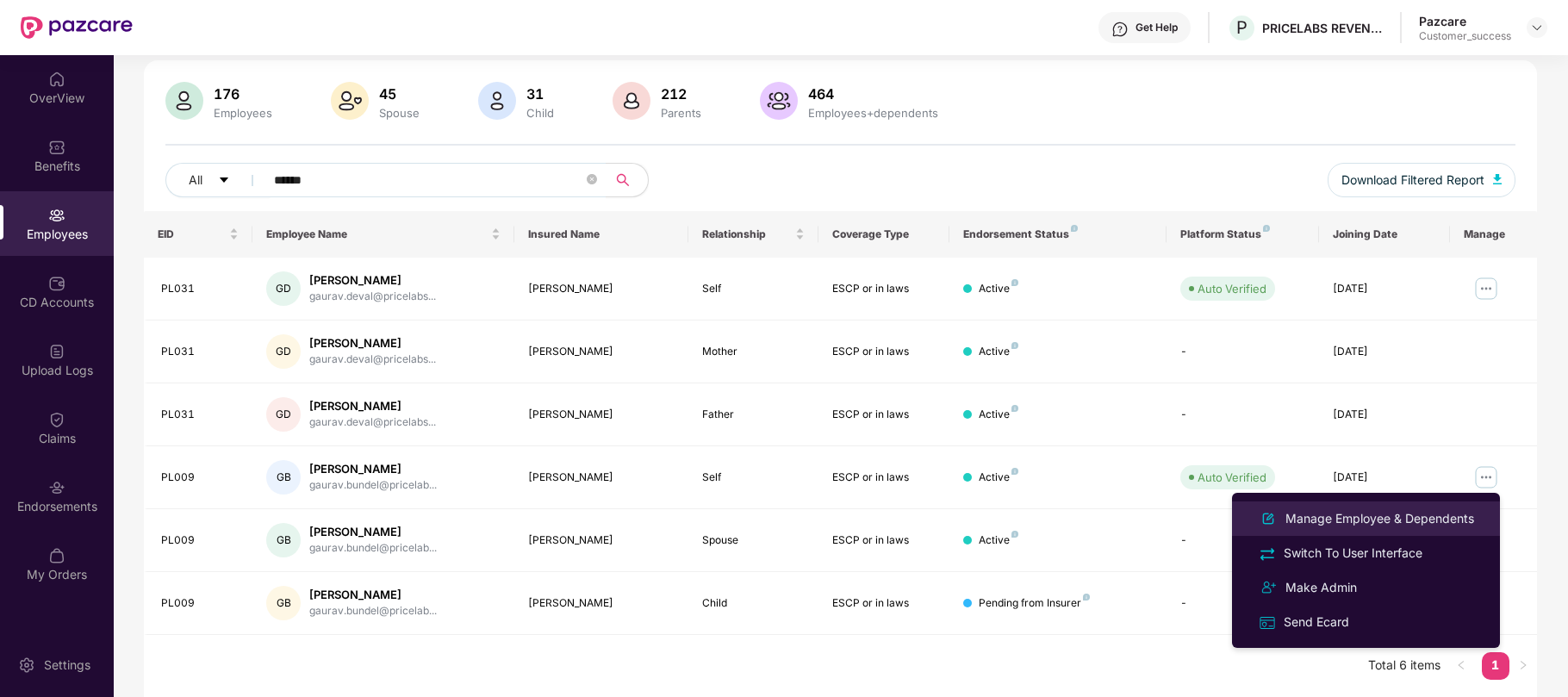
click at [1390, 519] on div "Manage Employee & Dependents" at bounding box center [1379, 518] width 195 height 19
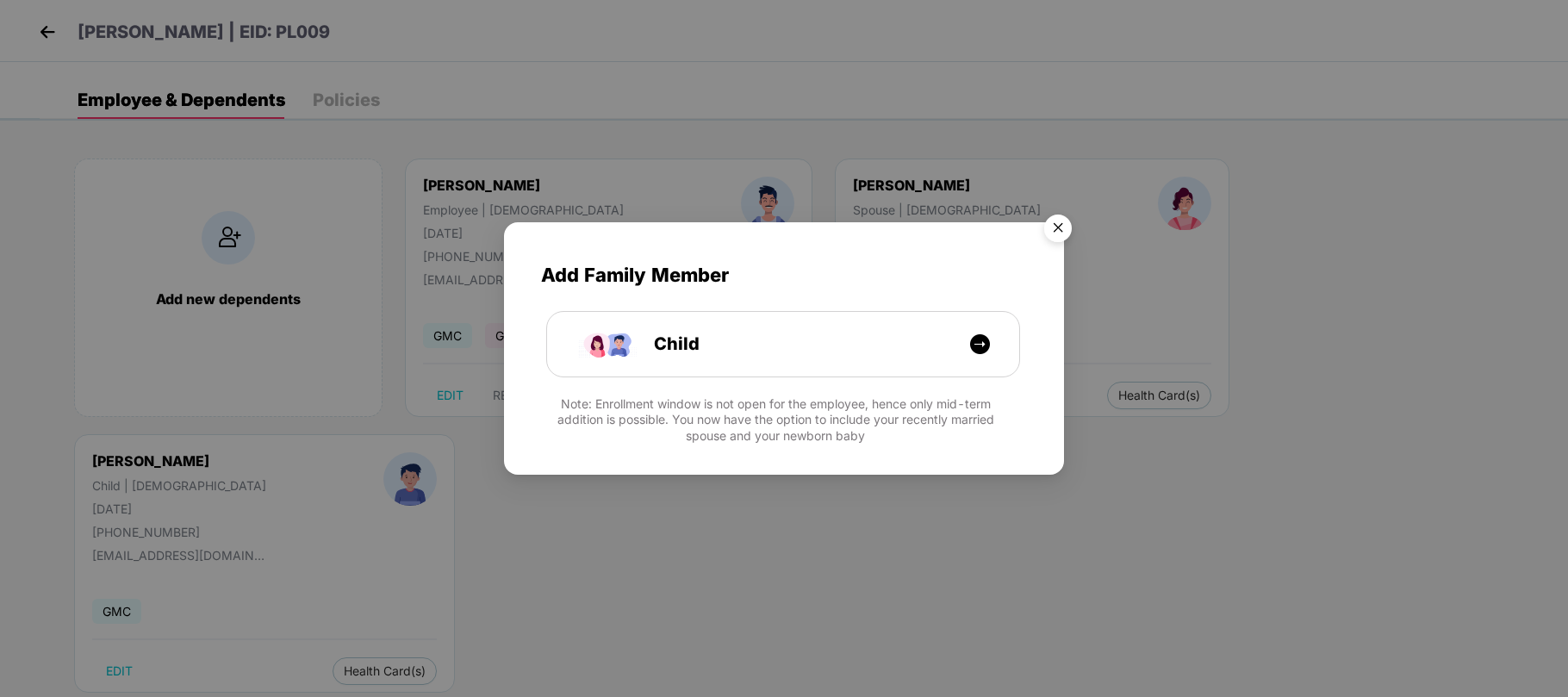
click at [1060, 233] on img "Close" at bounding box center [1058, 231] width 48 height 48
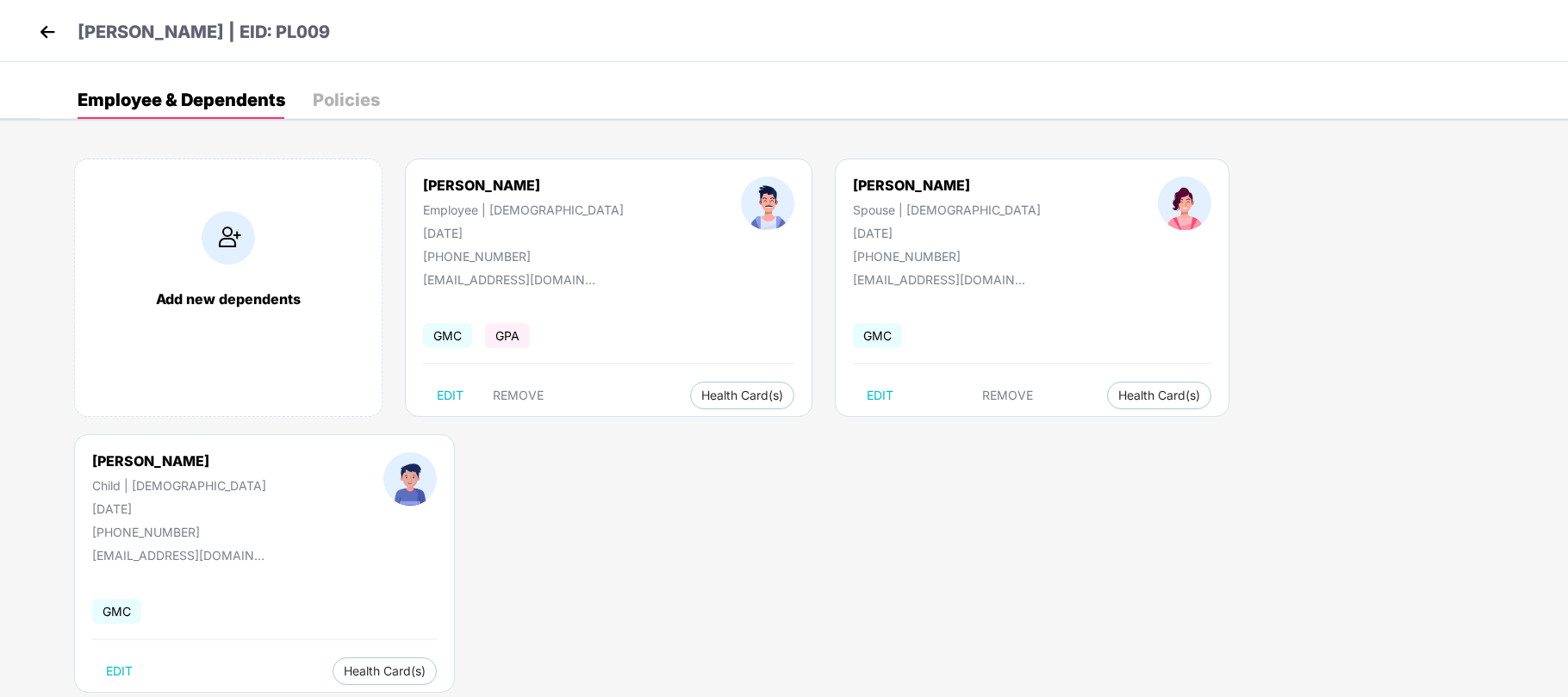
click at [45, 31] on img at bounding box center [47, 31] width 26 height 26
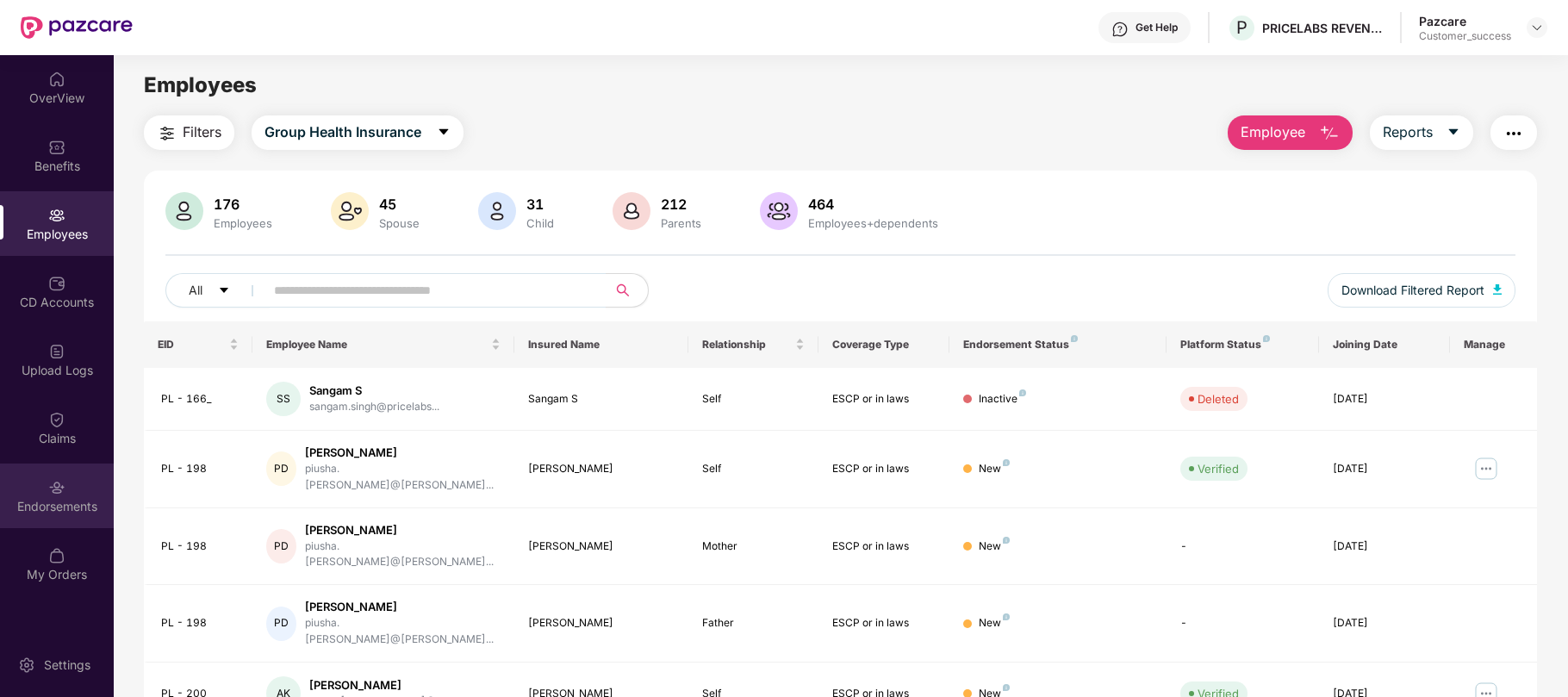
click at [63, 489] on img at bounding box center [56, 487] width 17 height 17
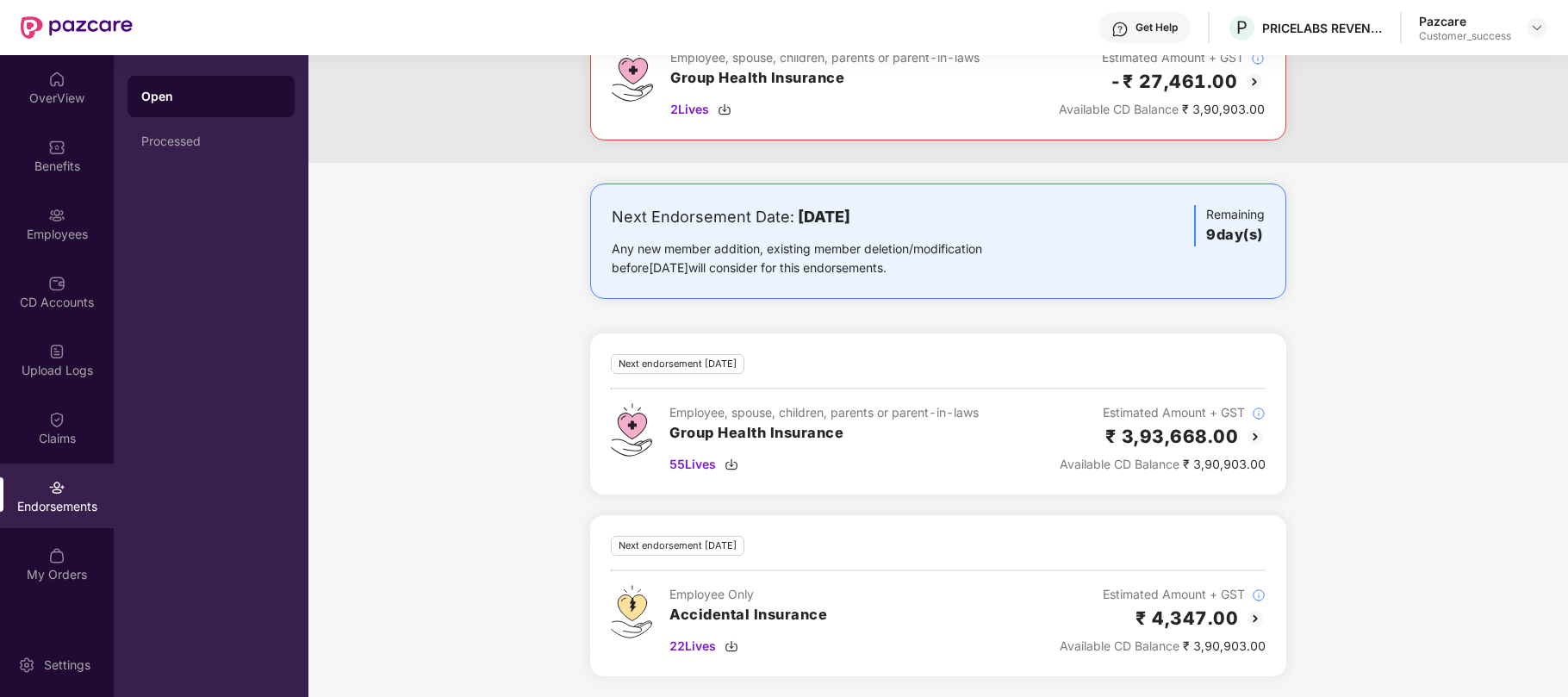
scroll to position [0, 0]
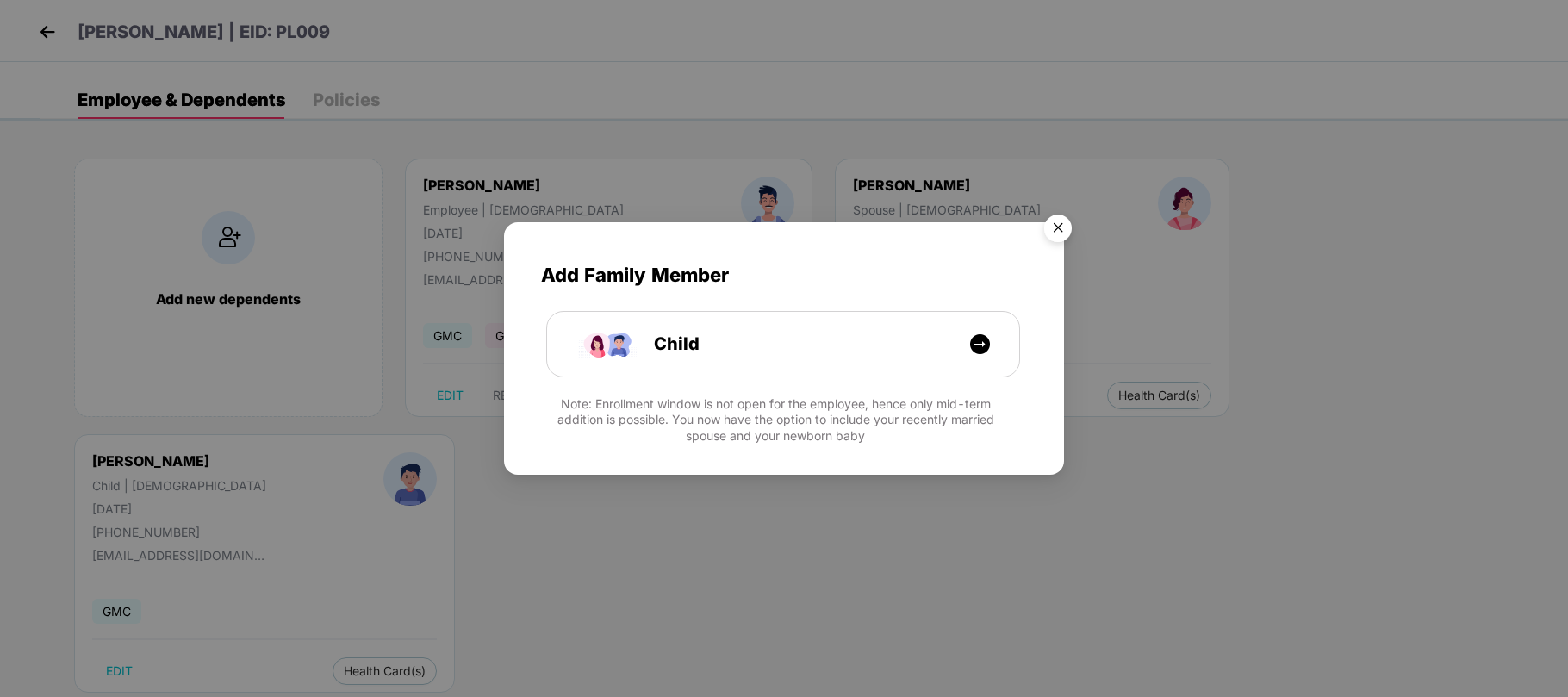
click at [1052, 217] on img "Close" at bounding box center [1058, 231] width 48 height 48
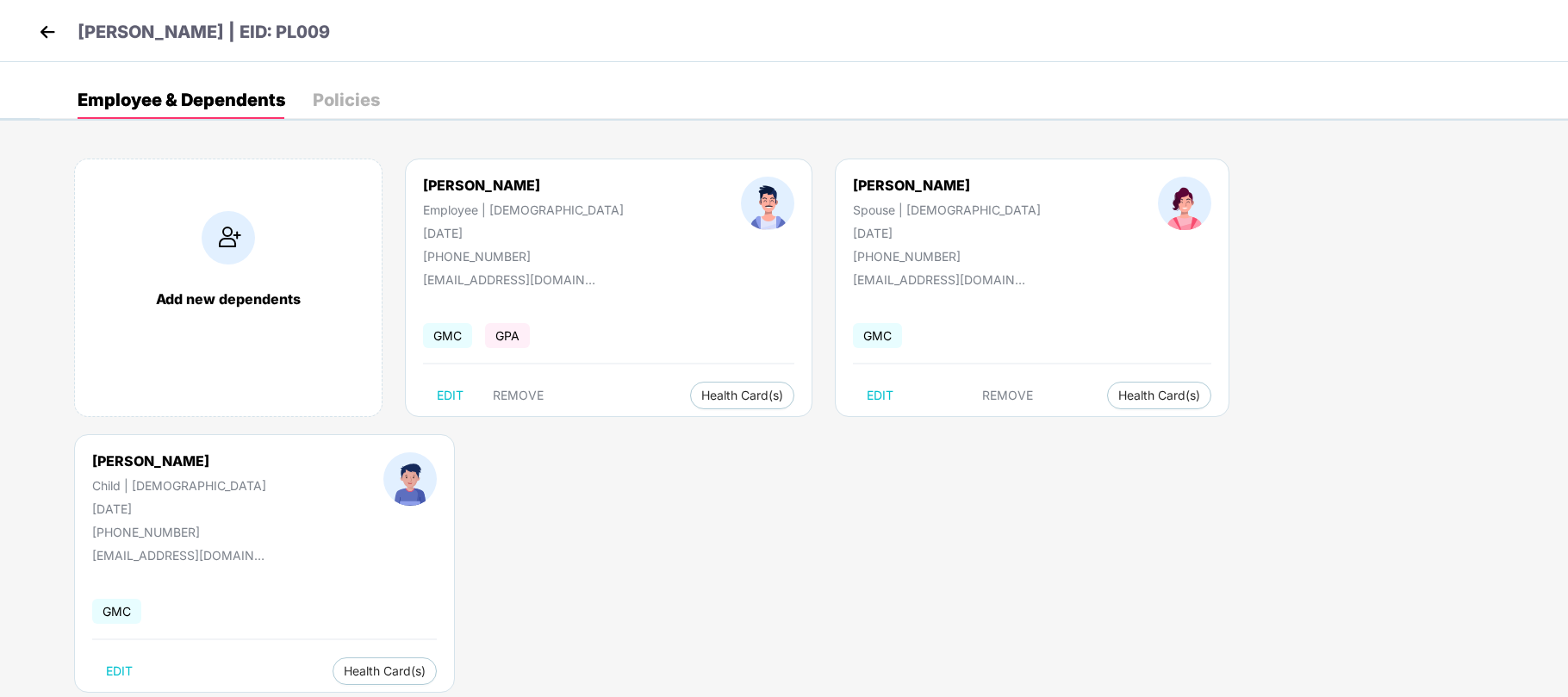
click at [57, 31] on img at bounding box center [47, 31] width 26 height 26
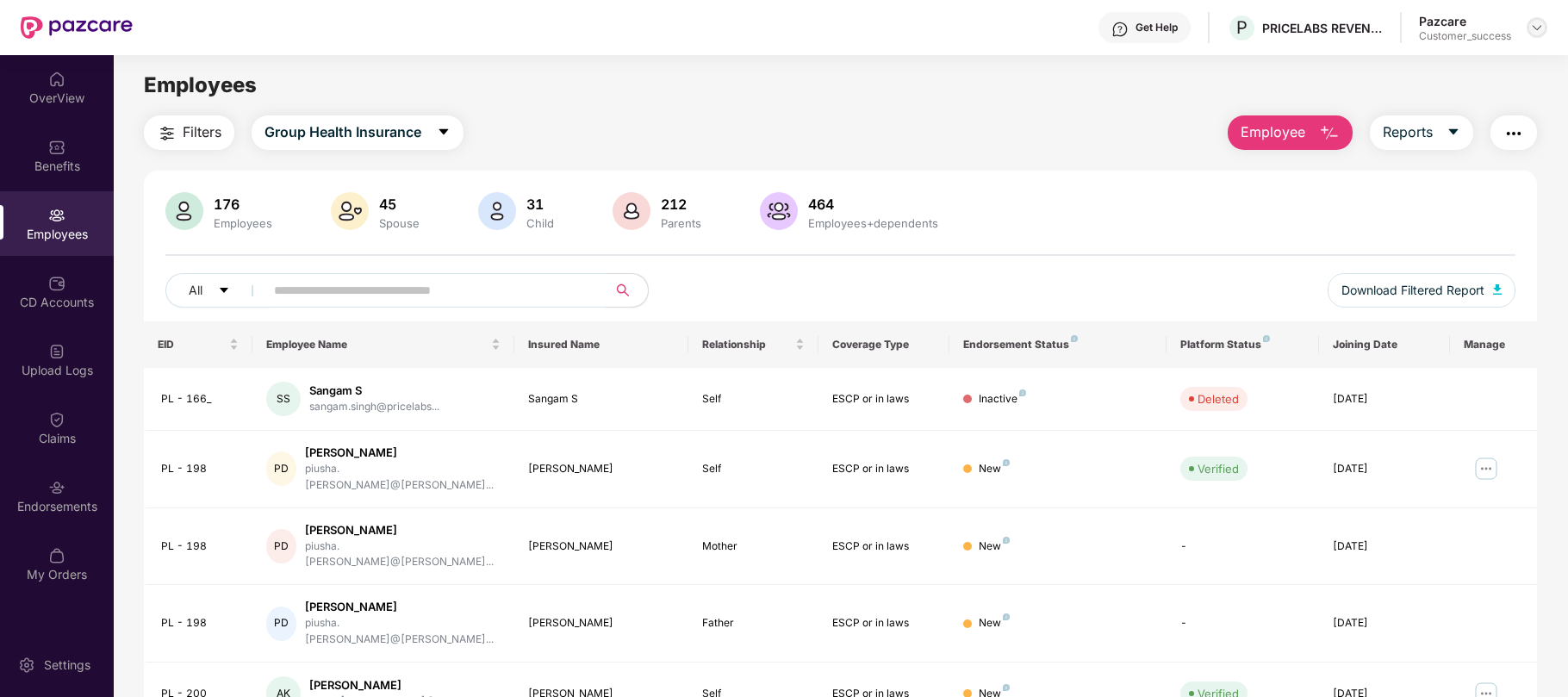
click at [1546, 29] on div at bounding box center [1537, 27] width 21 height 20
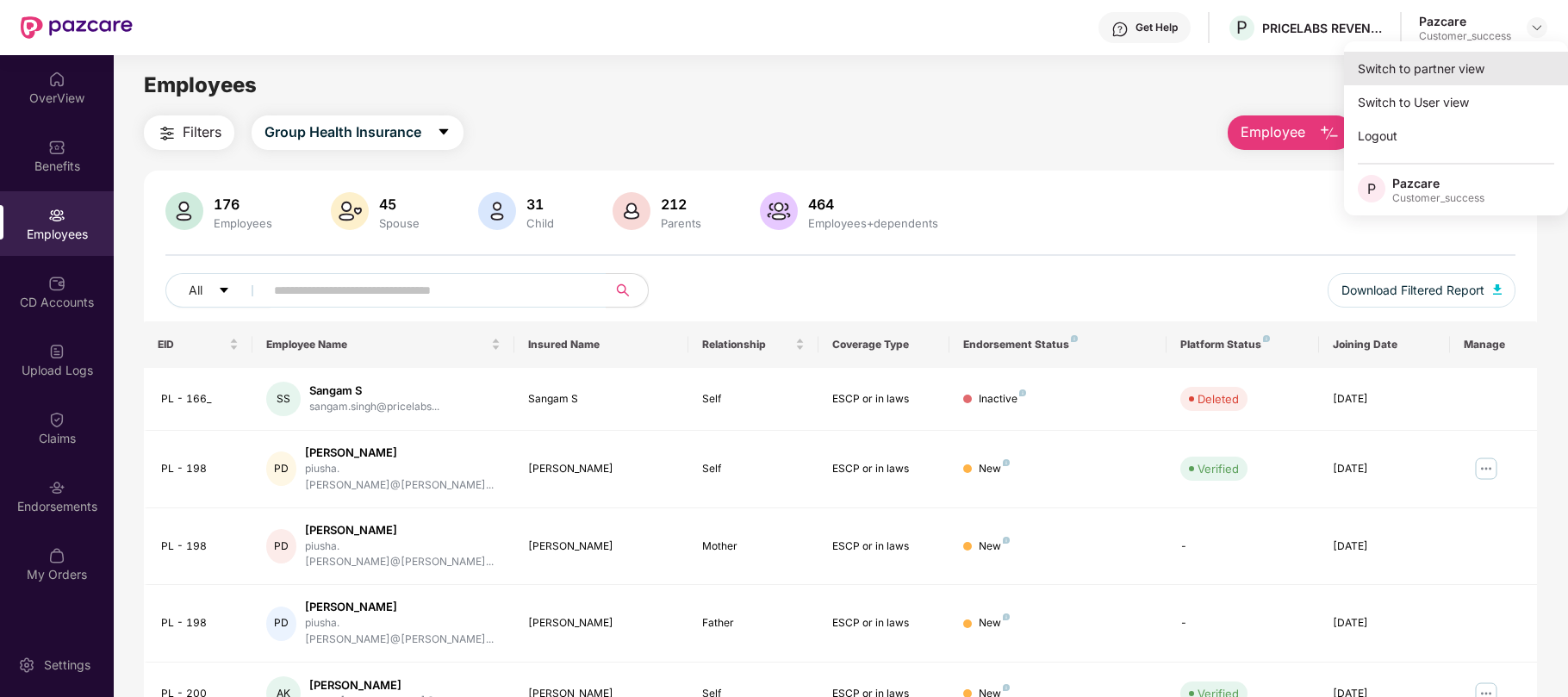
click at [1430, 74] on div "Switch to partner view" at bounding box center [1456, 69] width 224 height 34
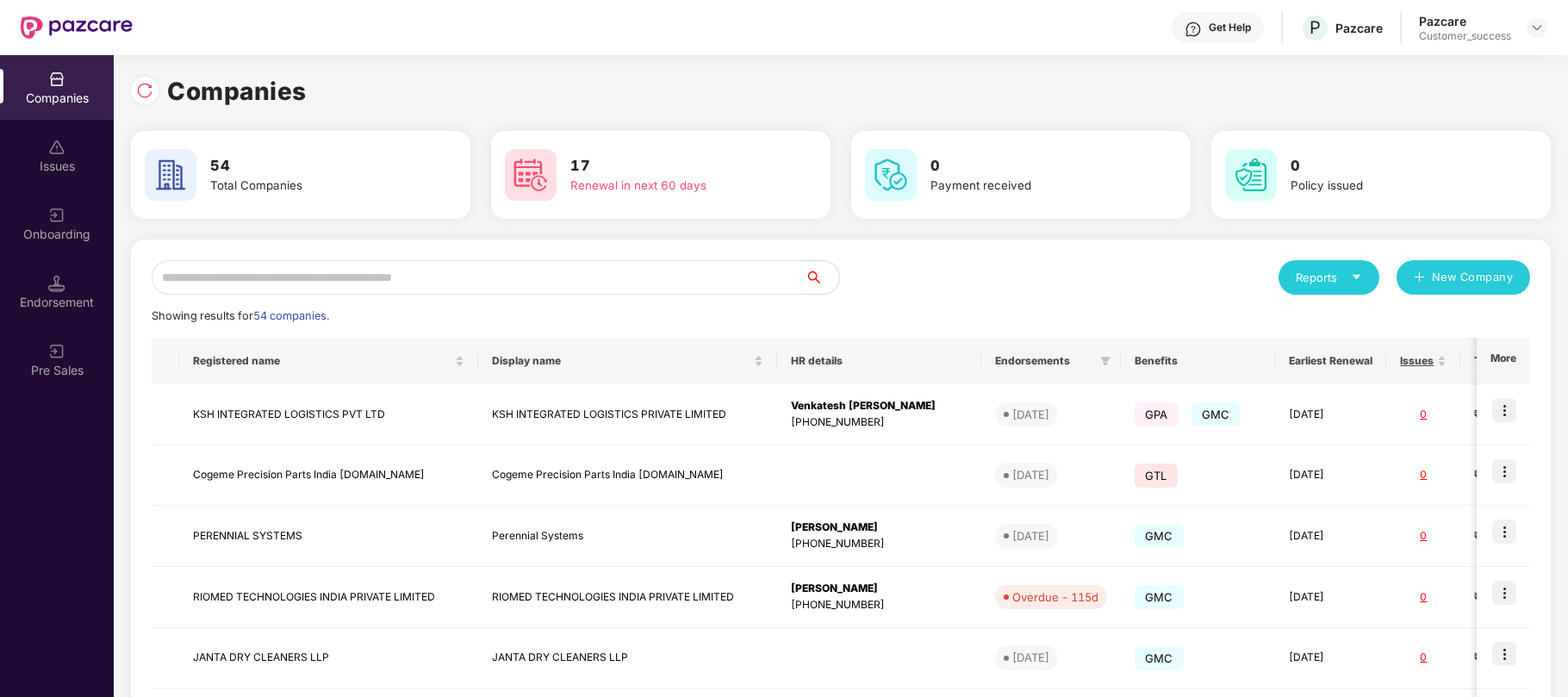
click at [582, 269] on input "text" at bounding box center [478, 277] width 653 height 35
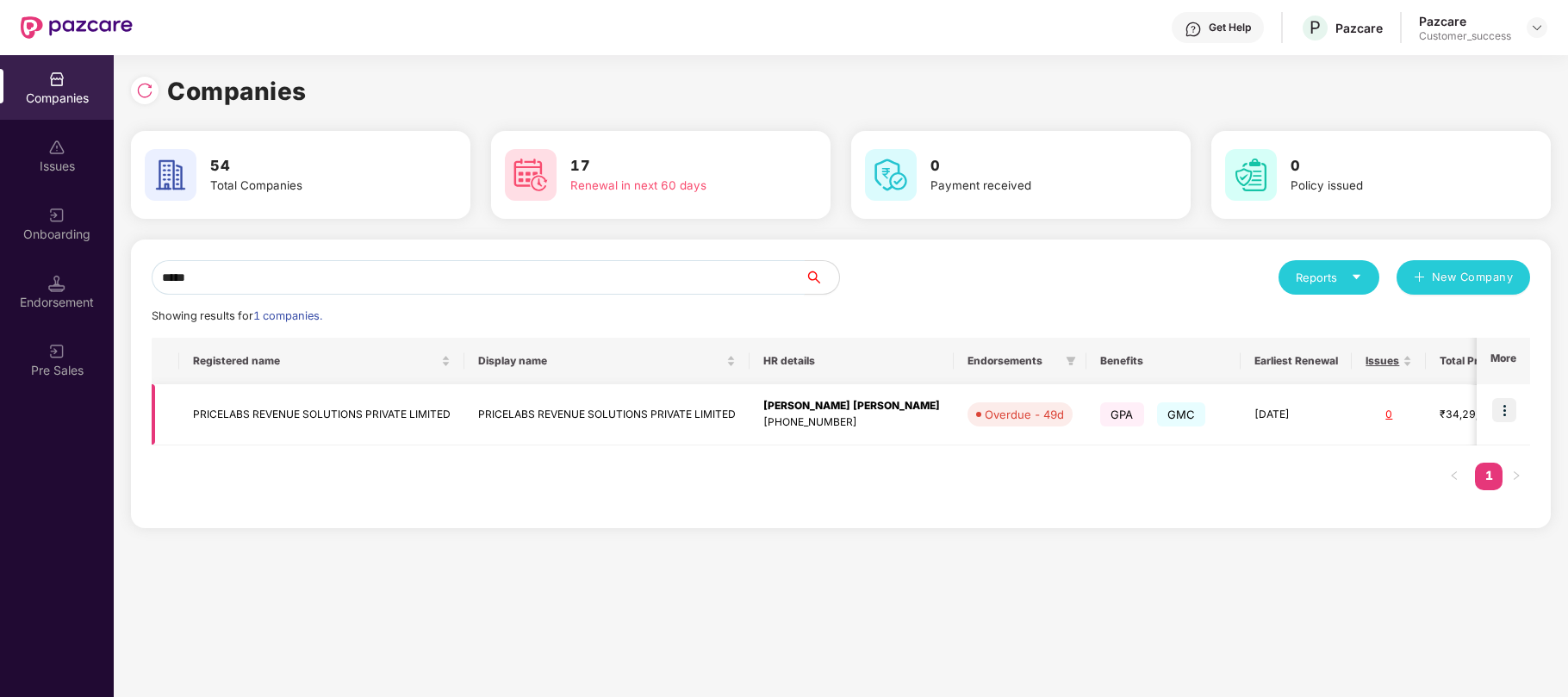
scroll to position [0, 156]
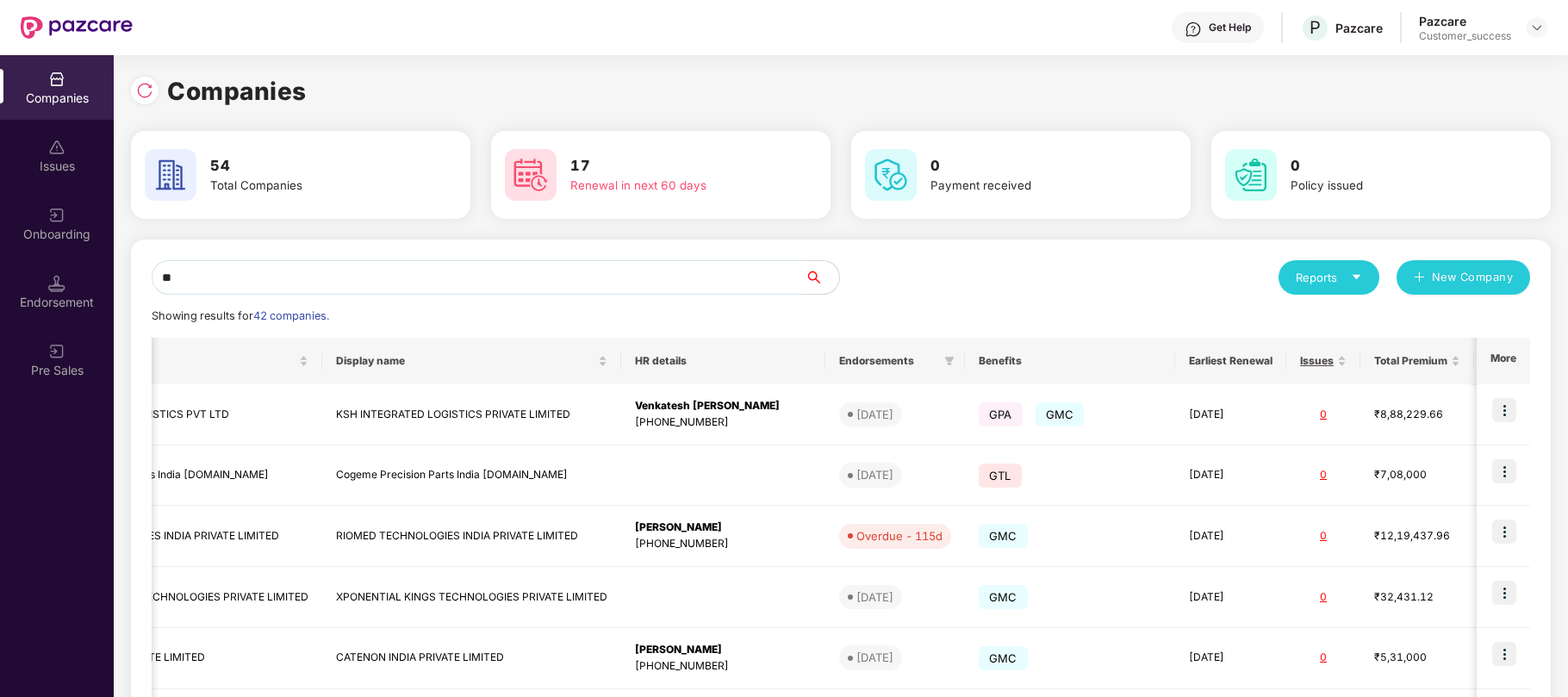
type input "*"
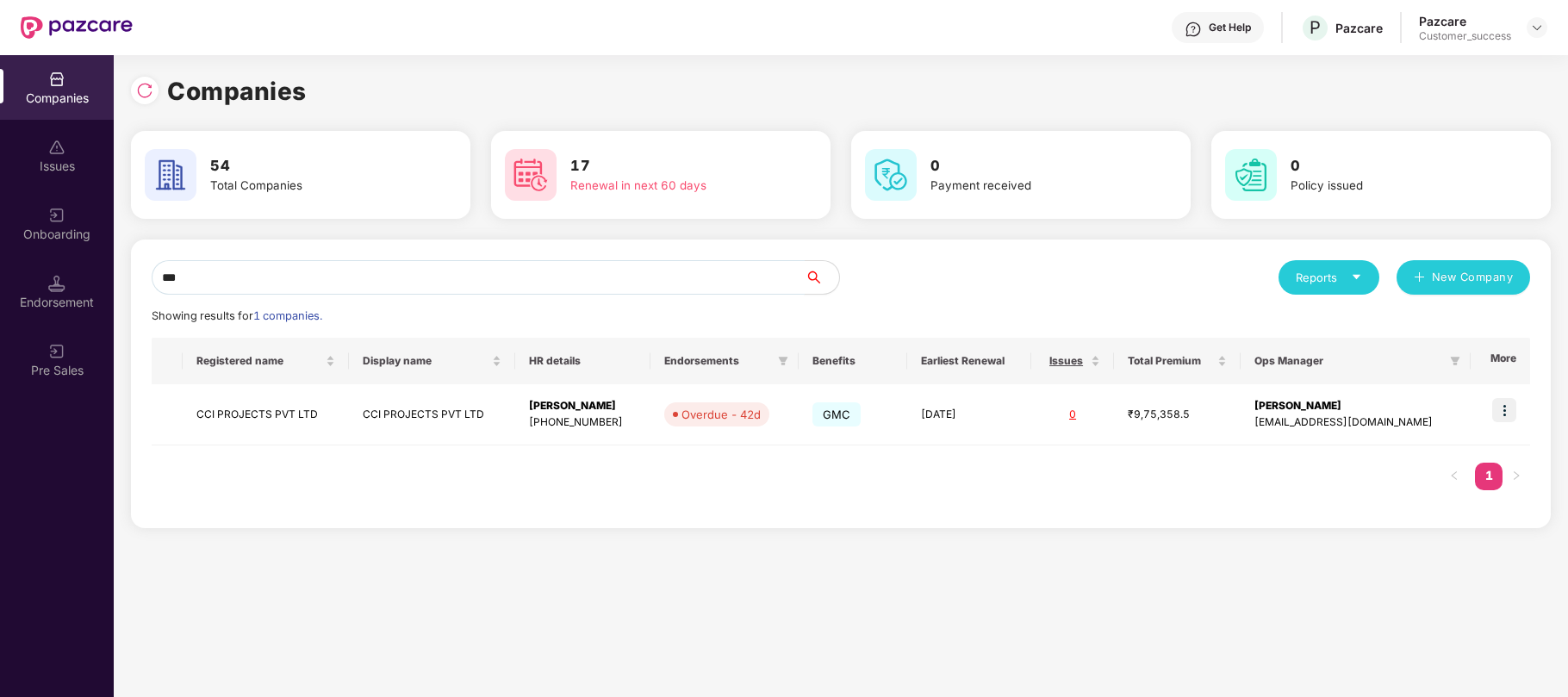
scroll to position [0, 0]
type input "***"
click at [1507, 408] on img at bounding box center [1504, 409] width 24 height 24
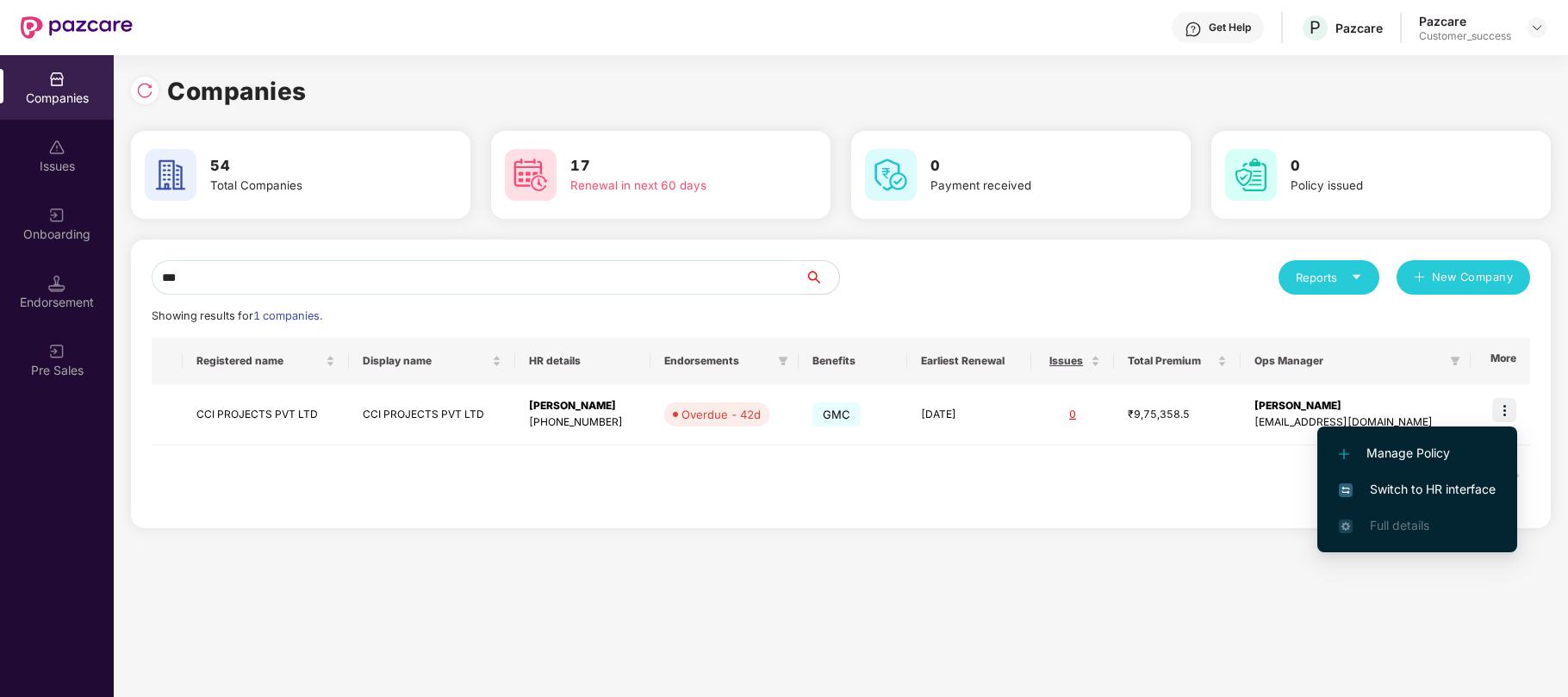
click at [1422, 488] on span "Switch to HR interface" at bounding box center [1417, 488] width 157 height 19
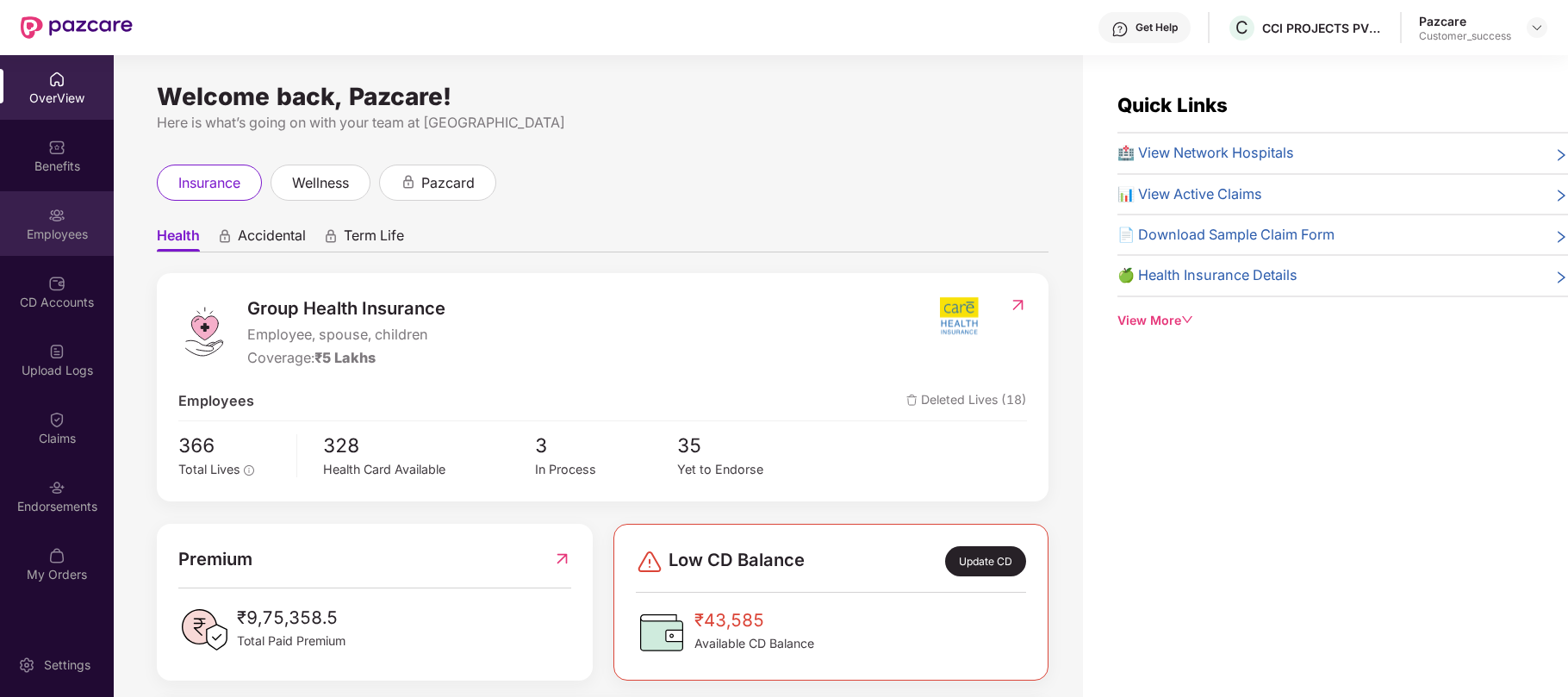
click at [57, 231] on div "Employees" at bounding box center [57, 234] width 114 height 17
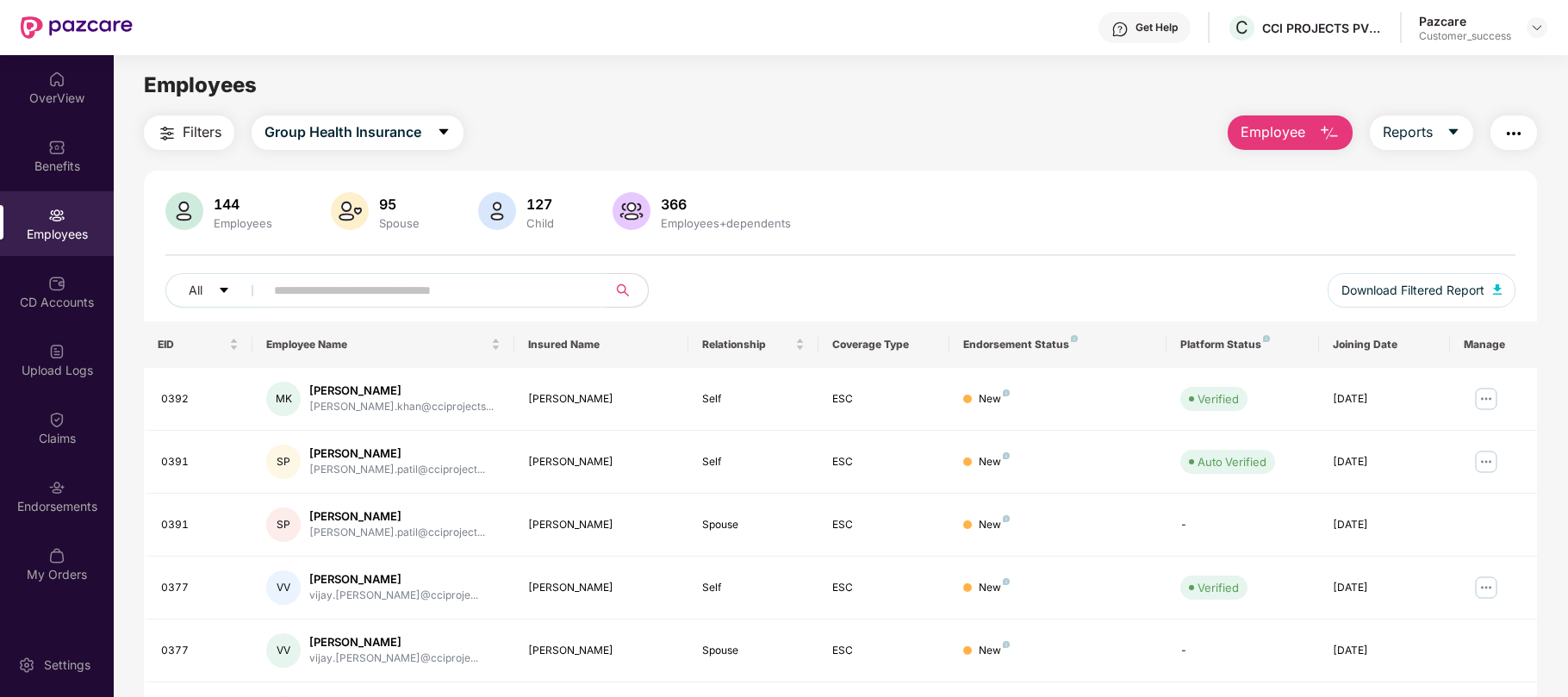
click at [530, 291] on input "text" at bounding box center [428, 290] width 309 height 26
paste input "*******"
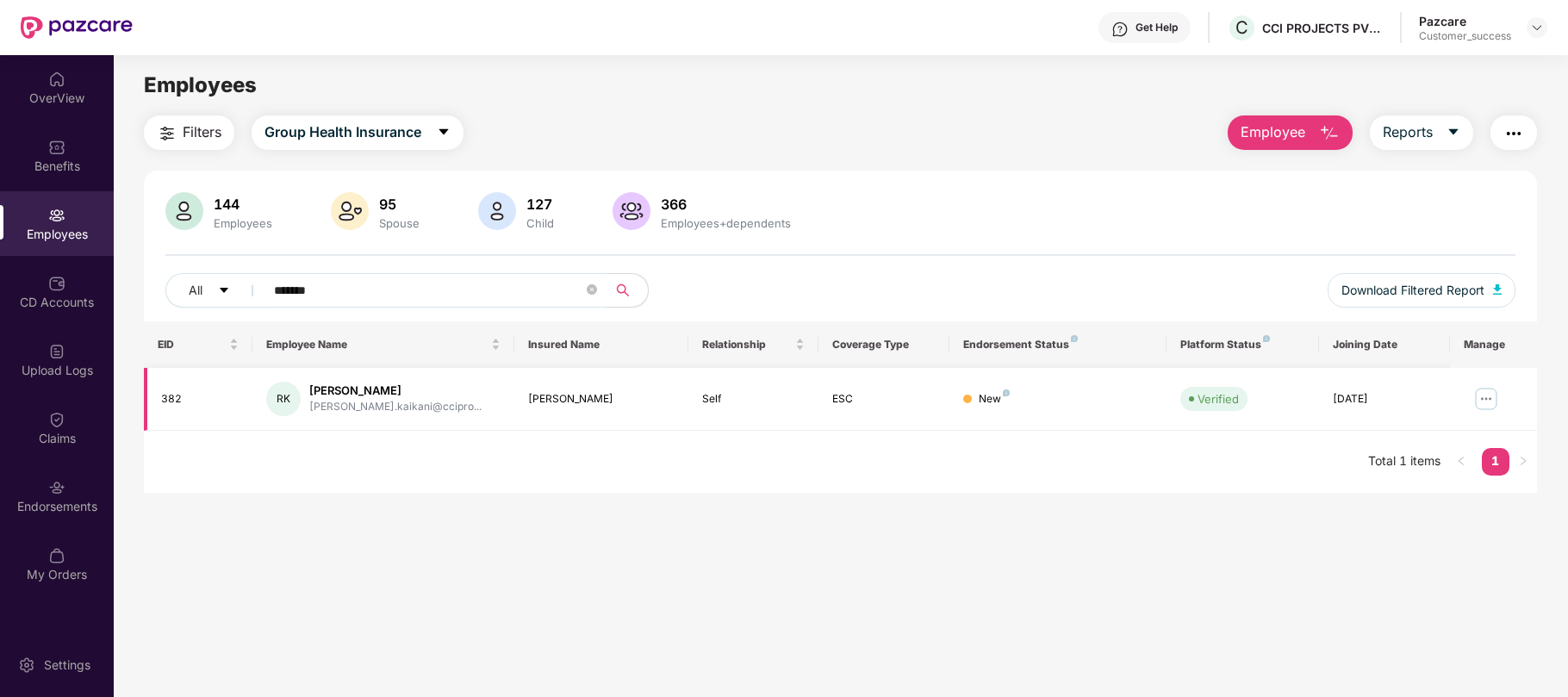
type input "*******"
click at [167, 404] on div "382" at bounding box center [200, 399] width 78 height 16
copy div "382"
